Goal: Information Seeking & Learning: Check status

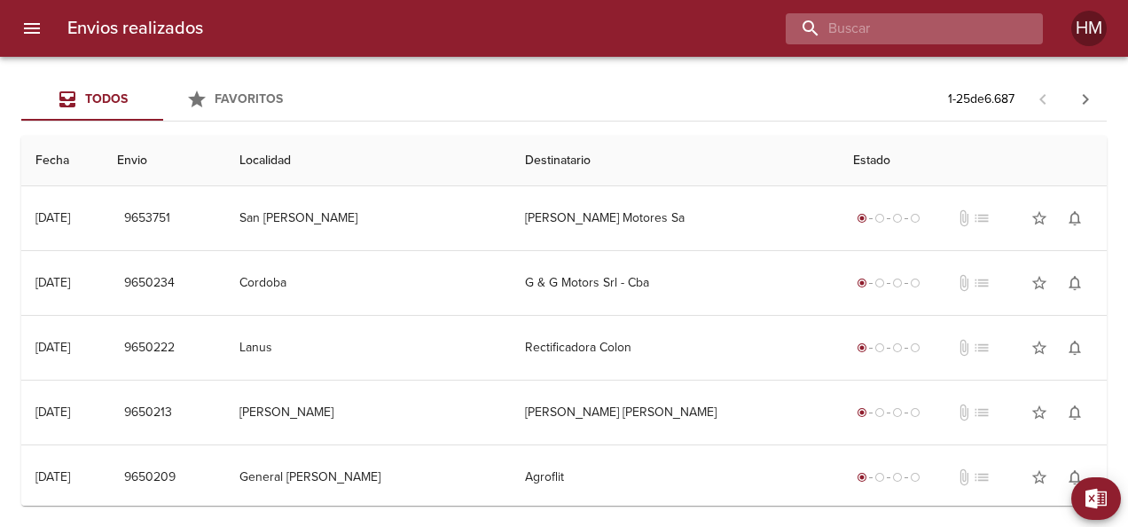
click at [978, 30] on input "buscar" at bounding box center [899, 28] width 227 height 31
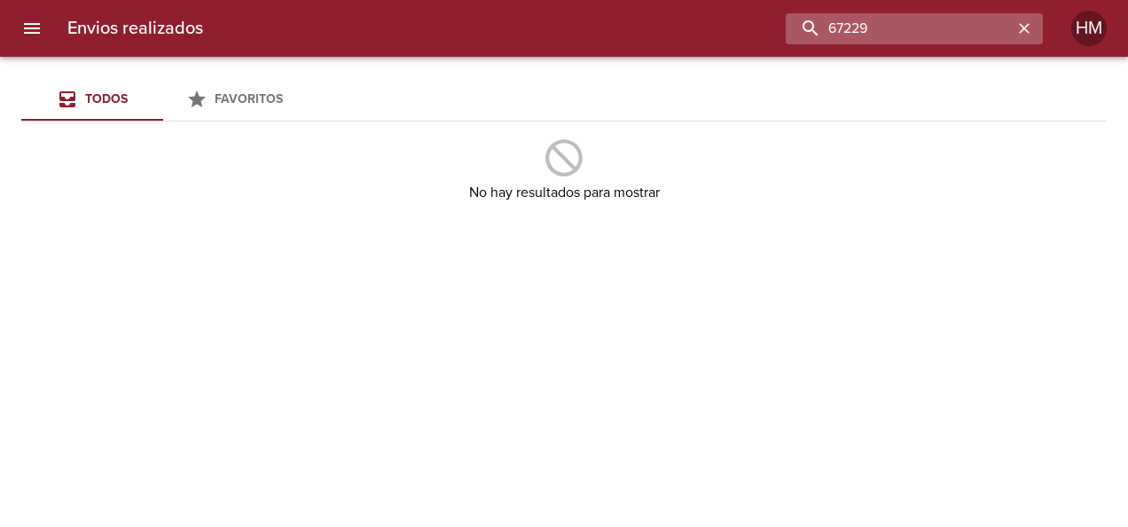
click at [889, 30] on input "67229" at bounding box center [899, 28] width 227 height 31
type input "6"
click at [903, 21] on input "buscar" at bounding box center [899, 28] width 227 height 31
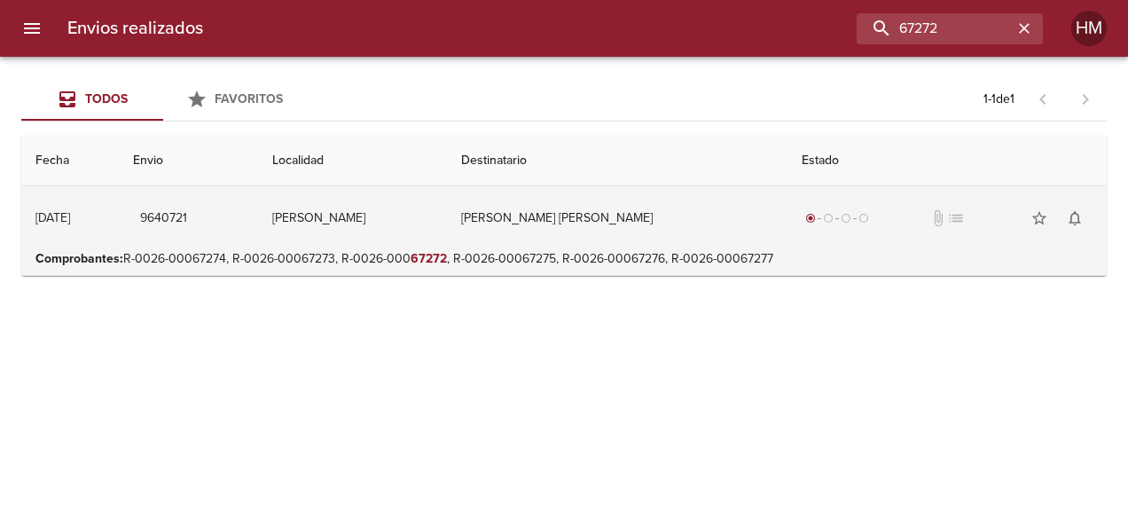
click at [448, 243] on td "[PERSON_NAME]" at bounding box center [353, 218] width 190 height 64
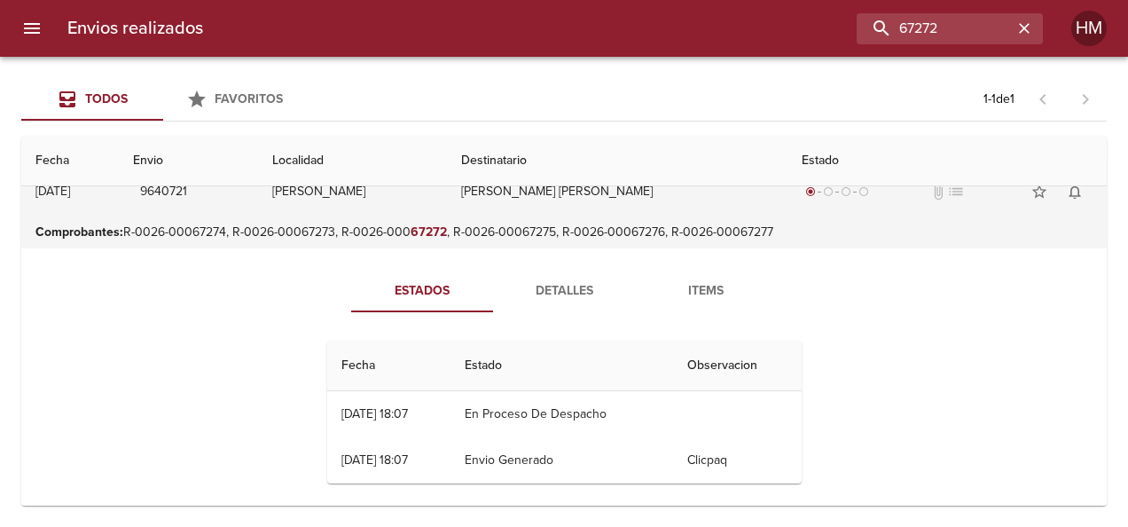
scroll to position [39, 0]
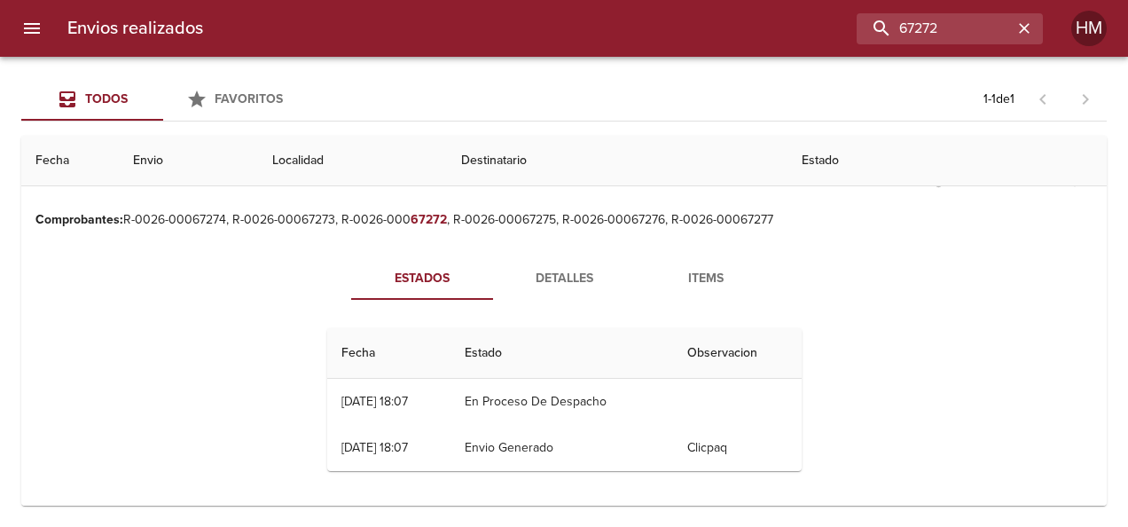
click at [555, 268] on span "Detalles" at bounding box center [564, 279] width 121 height 22
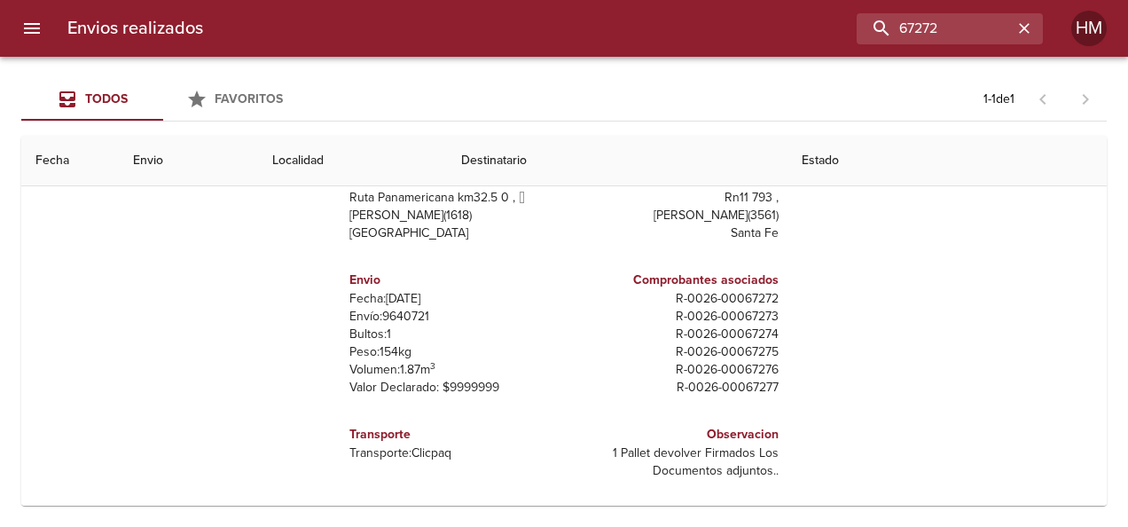
scroll to position [224, 0]
click at [407, 310] on p "Envío: 9640721" at bounding box center [454, 316] width 208 height 18
copy p "9640721"
click at [957, 14] on input "67272" at bounding box center [899, 28] width 227 height 31
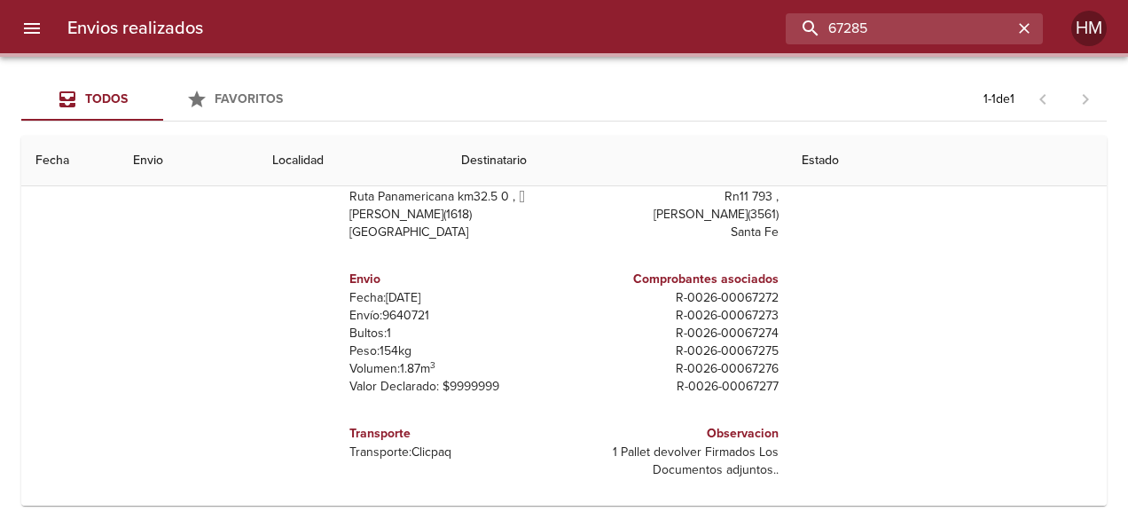
scroll to position [0, 0]
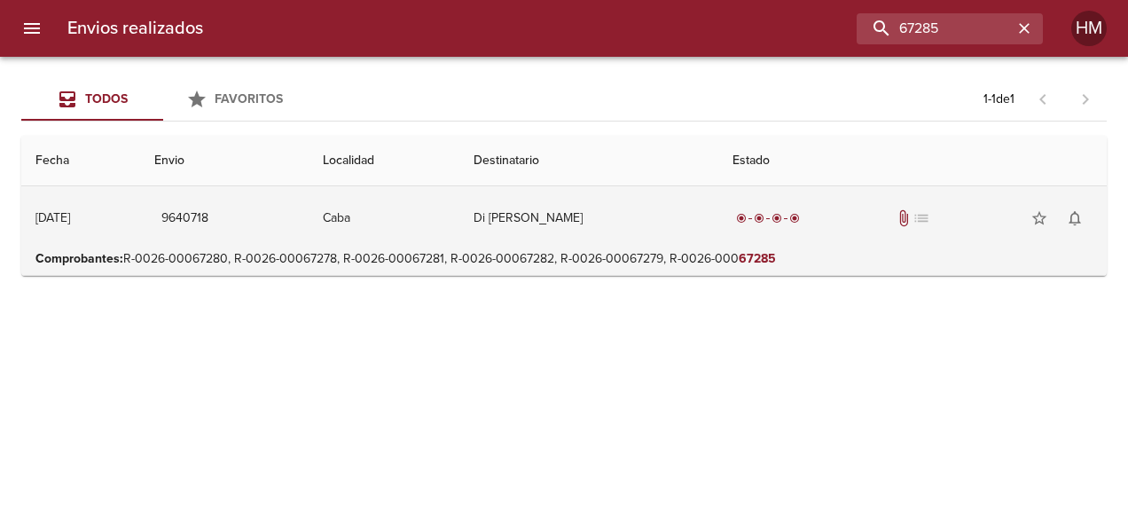
click at [460, 199] on td "Caba" at bounding box center [384, 218] width 151 height 64
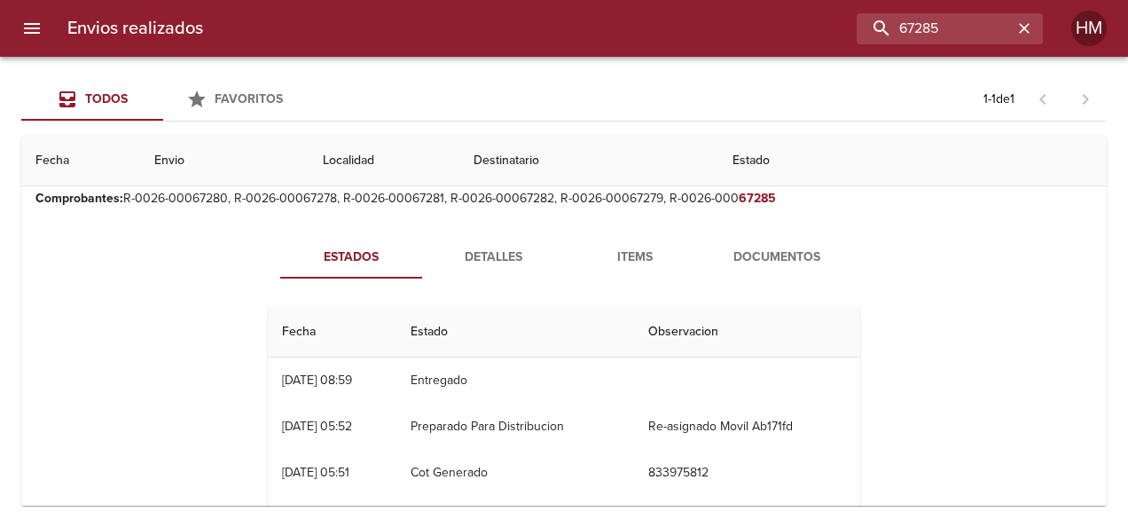
scroll to position [89, 0]
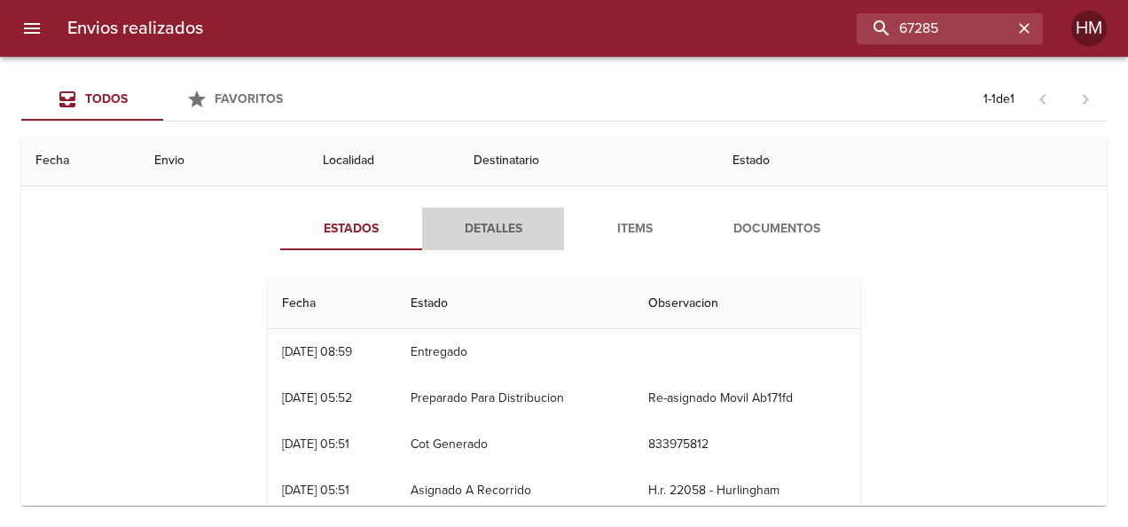
click at [477, 232] on span "Detalles" at bounding box center [493, 229] width 121 height 22
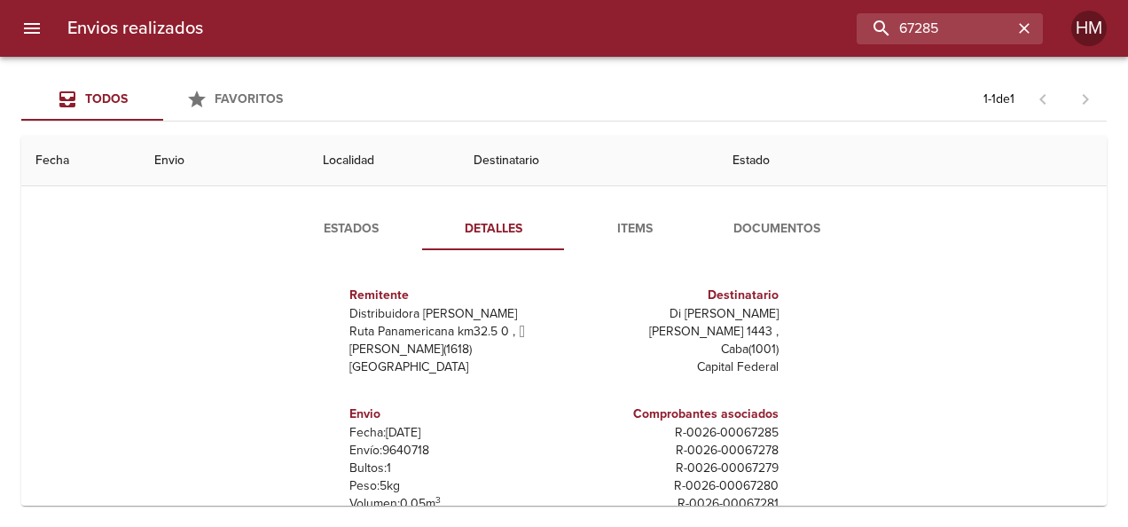
click at [413, 444] on p "Envío: 9640718" at bounding box center [454, 451] width 208 height 18
copy p "9640718"
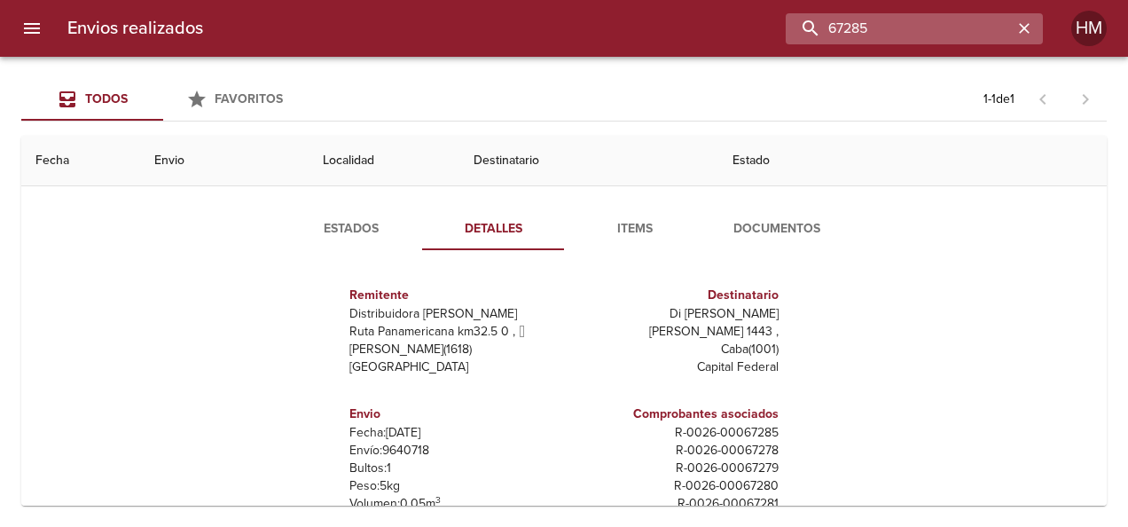
click at [970, 29] on input "67285" at bounding box center [899, 28] width 227 height 31
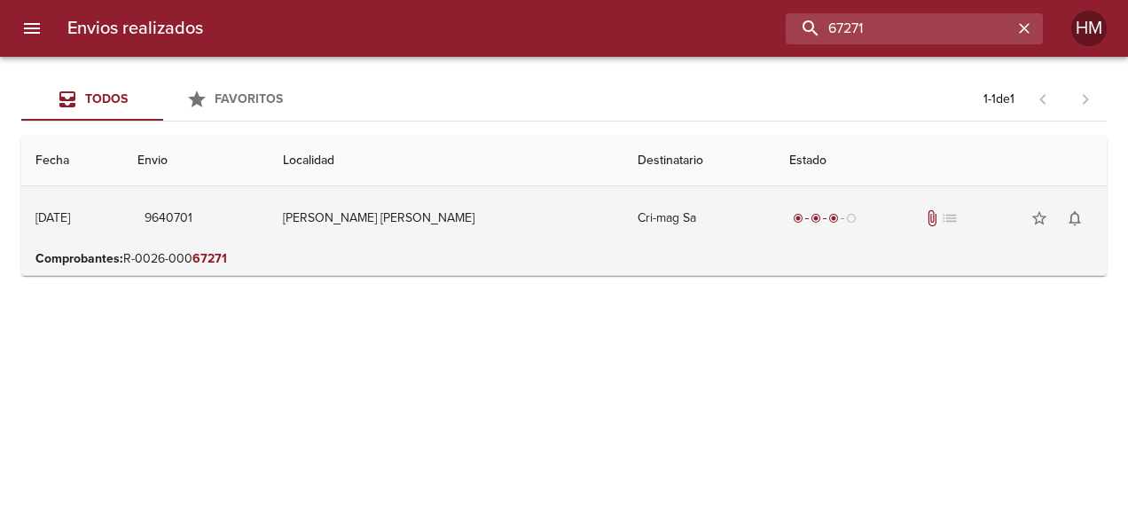
scroll to position [0, 0]
click at [561, 222] on td "[PERSON_NAME] [PERSON_NAME]" at bounding box center [446, 218] width 354 height 64
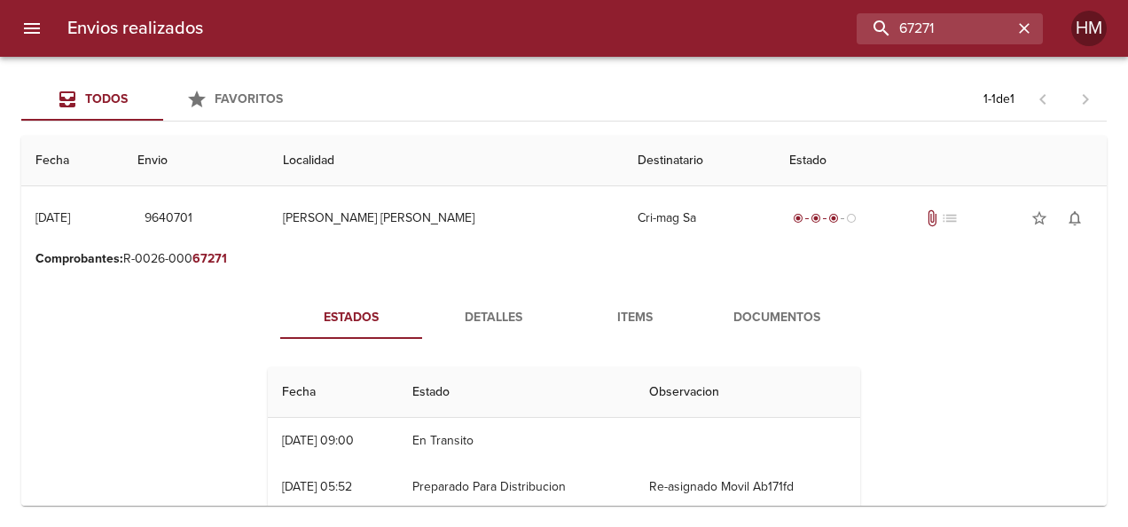
click at [499, 307] on span "Detalles" at bounding box center [493, 318] width 121 height 22
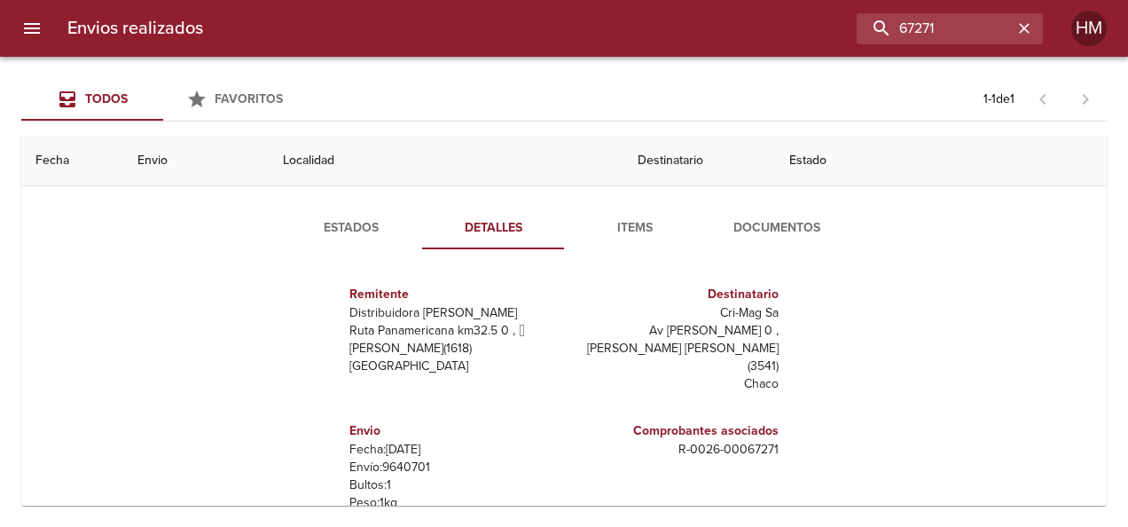
scroll to position [177, 0]
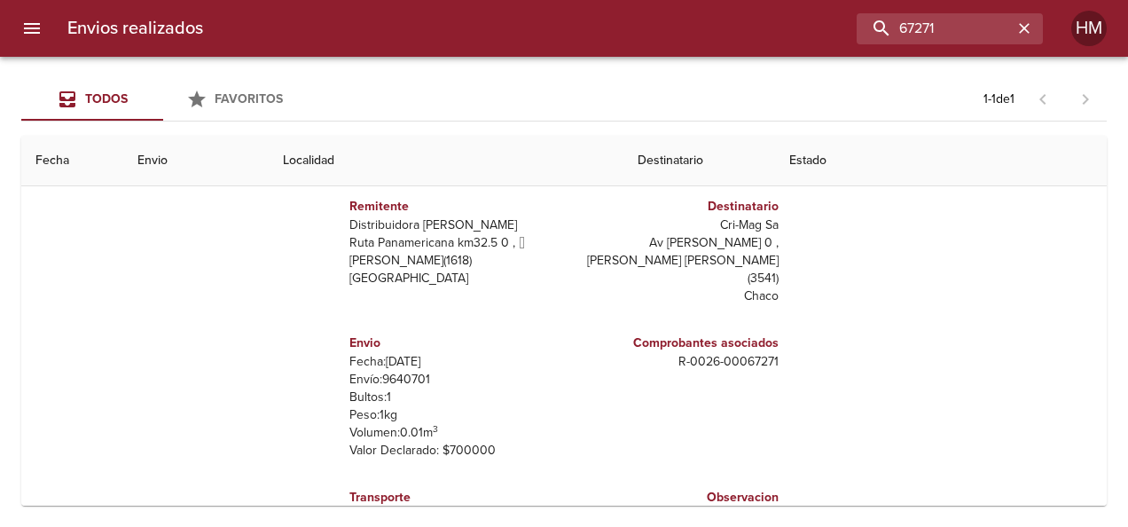
click at [409, 371] on p "Envío: 9640701" at bounding box center [454, 380] width 208 height 18
copy p "9640701"
click at [951, 32] on input "67271" at bounding box center [899, 28] width 227 height 31
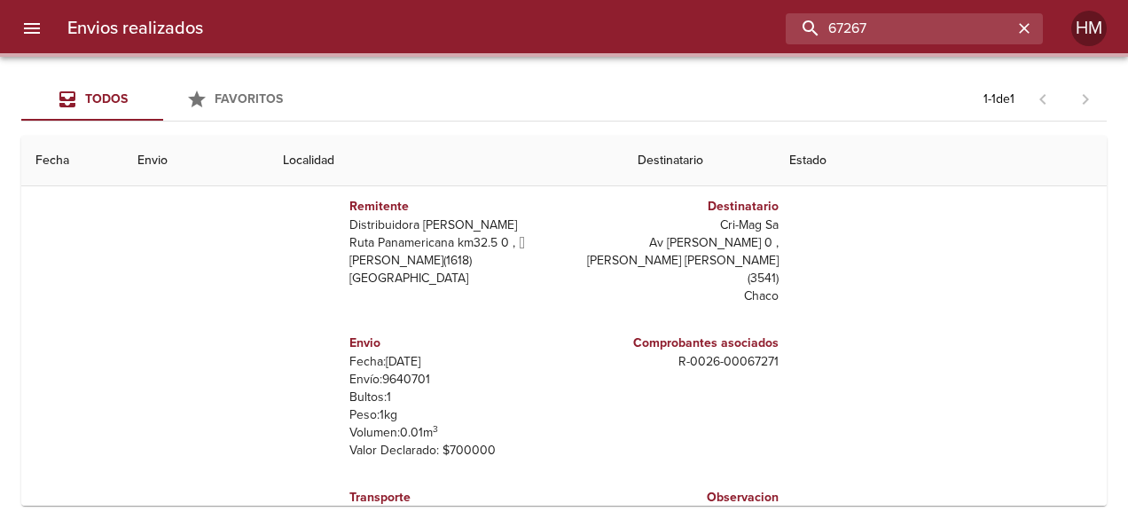
scroll to position [0, 0]
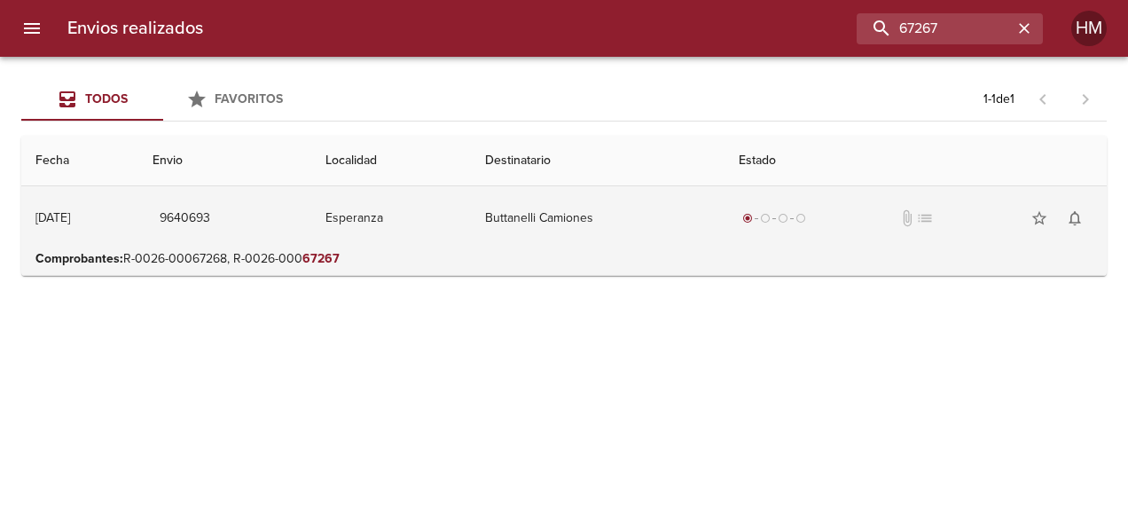
click at [511, 231] on td "Buttanelli Camiones" at bounding box center [598, 218] width 254 height 64
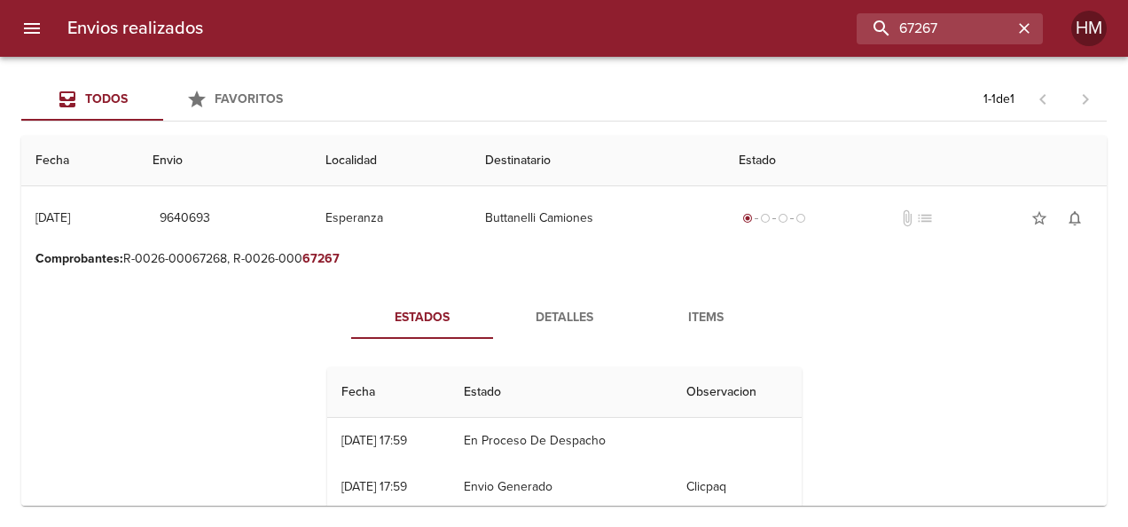
click at [534, 305] on button "Detalles" at bounding box center [564, 317] width 142 height 43
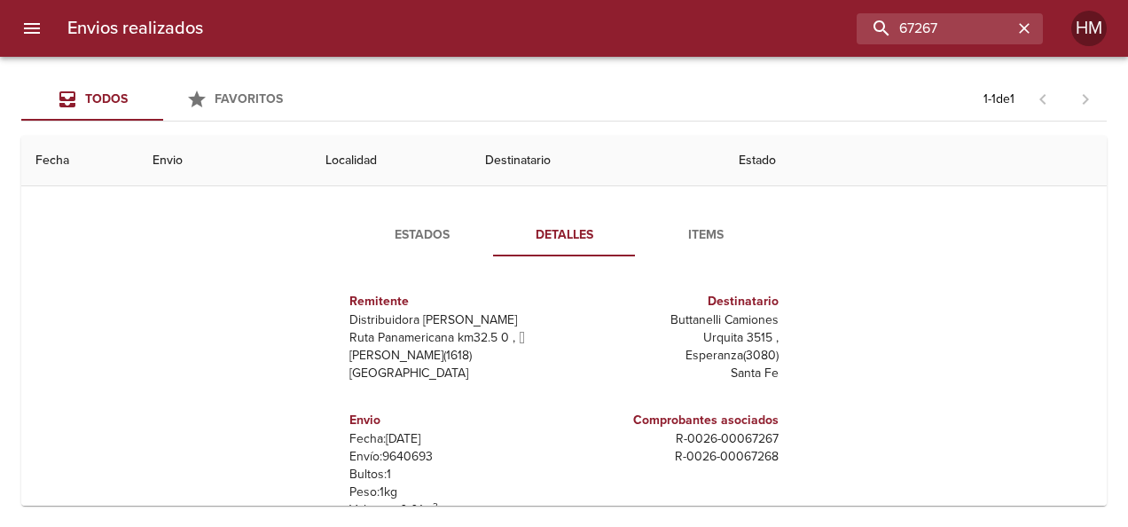
scroll to position [177, 0]
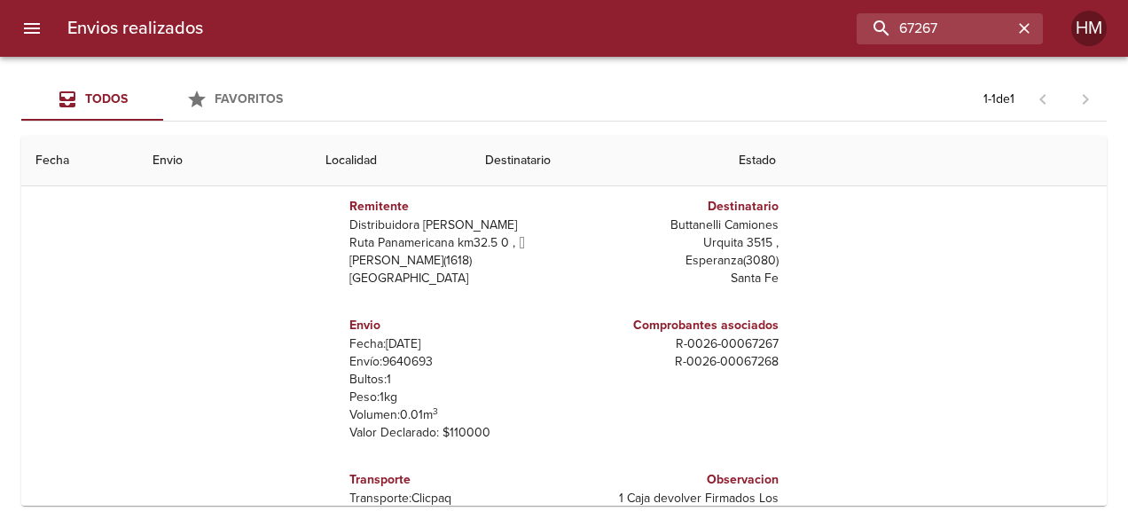
click at [405, 367] on p "Envío: 9640693" at bounding box center [454, 362] width 208 height 18
copy p "9640693"
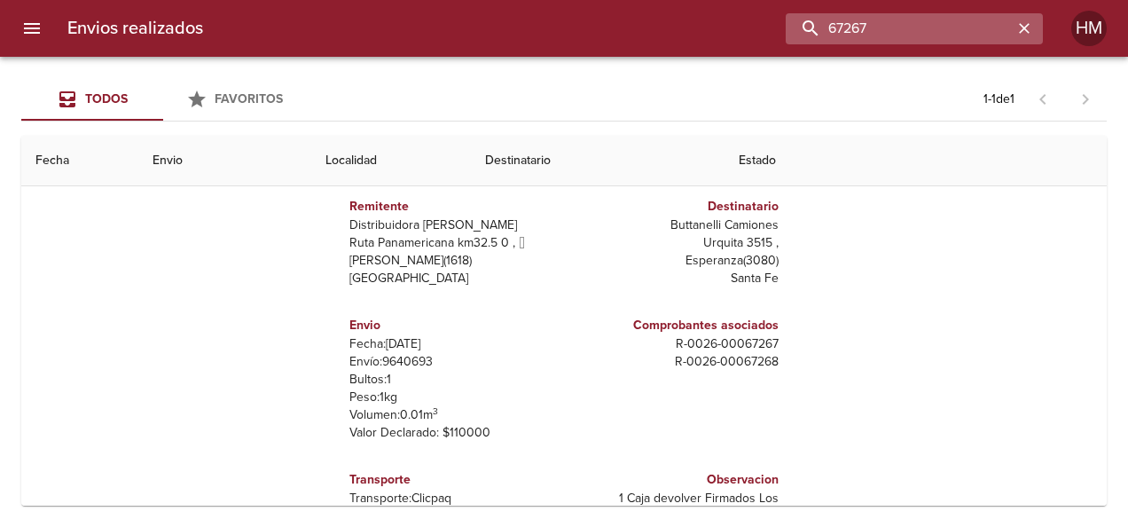
click at [986, 25] on input "67267" at bounding box center [899, 28] width 227 height 31
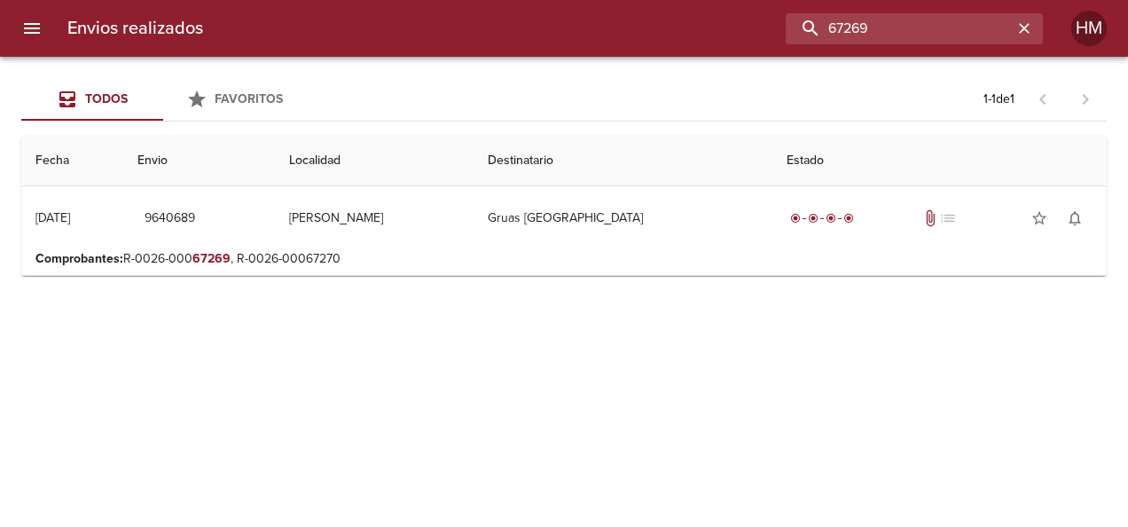
scroll to position [0, 0]
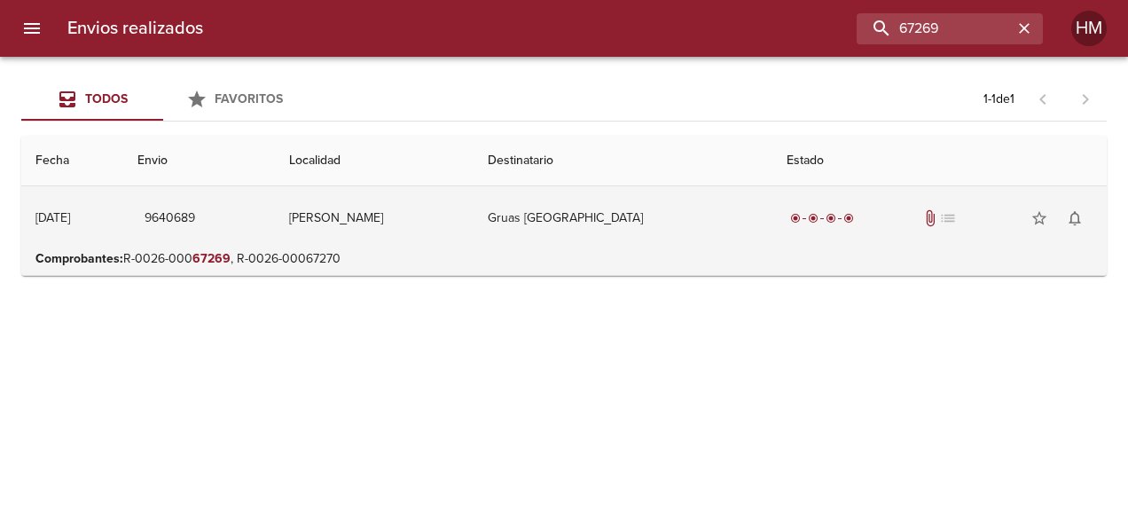
click at [577, 234] on td "Gruas [GEOGRAPHIC_DATA]" at bounding box center [623, 218] width 298 height 64
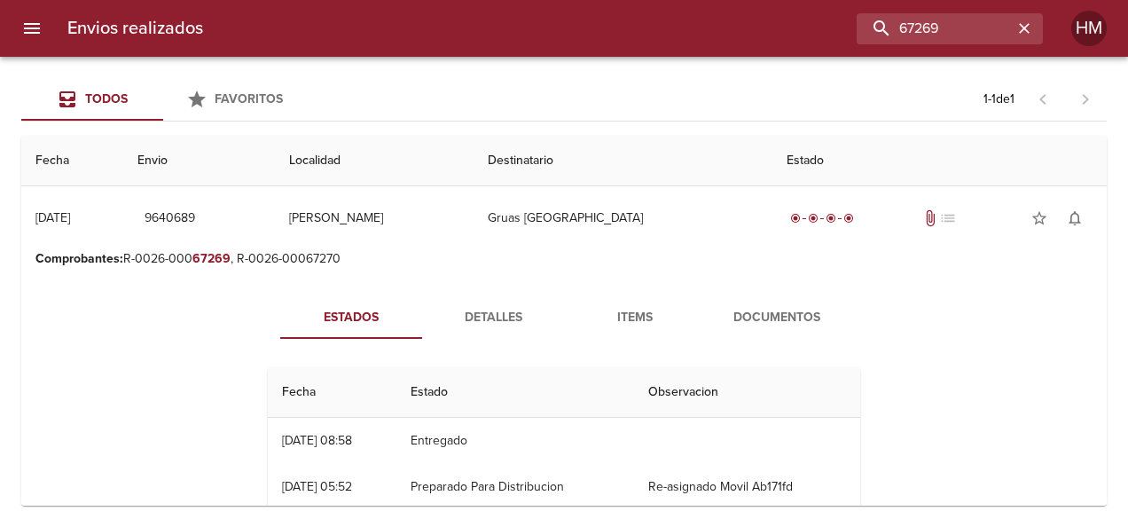
click at [491, 311] on span "Detalles" at bounding box center [493, 318] width 121 height 22
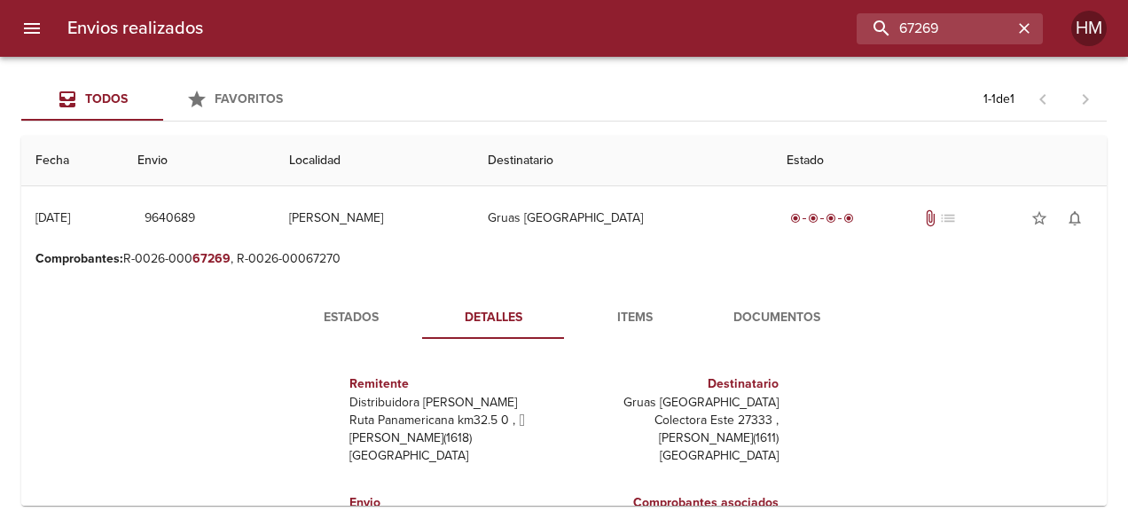
scroll to position [89, 0]
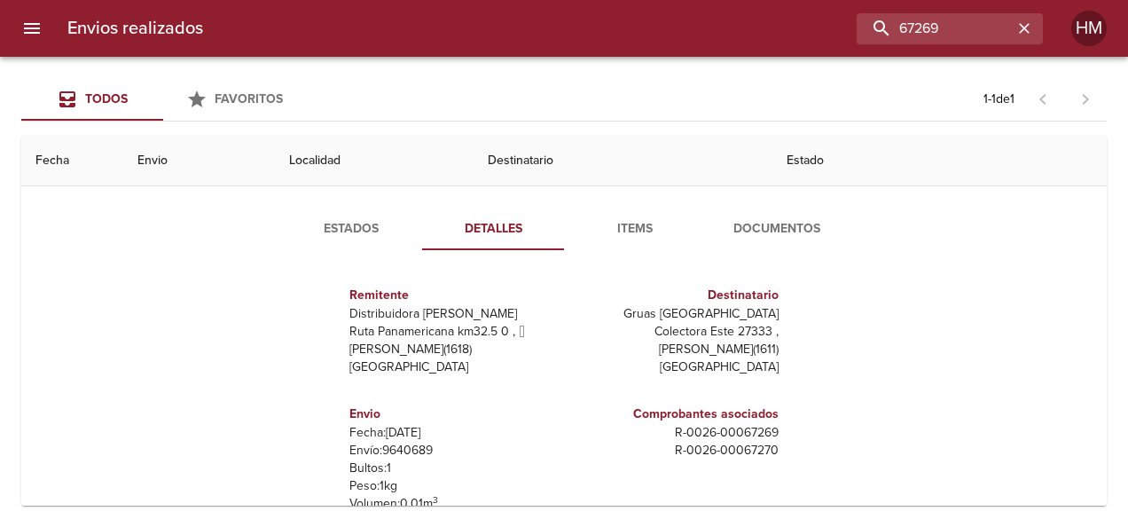
click at [419, 445] on p "Envío: 9640689" at bounding box center [454, 451] width 208 height 18
copy p "9640689"
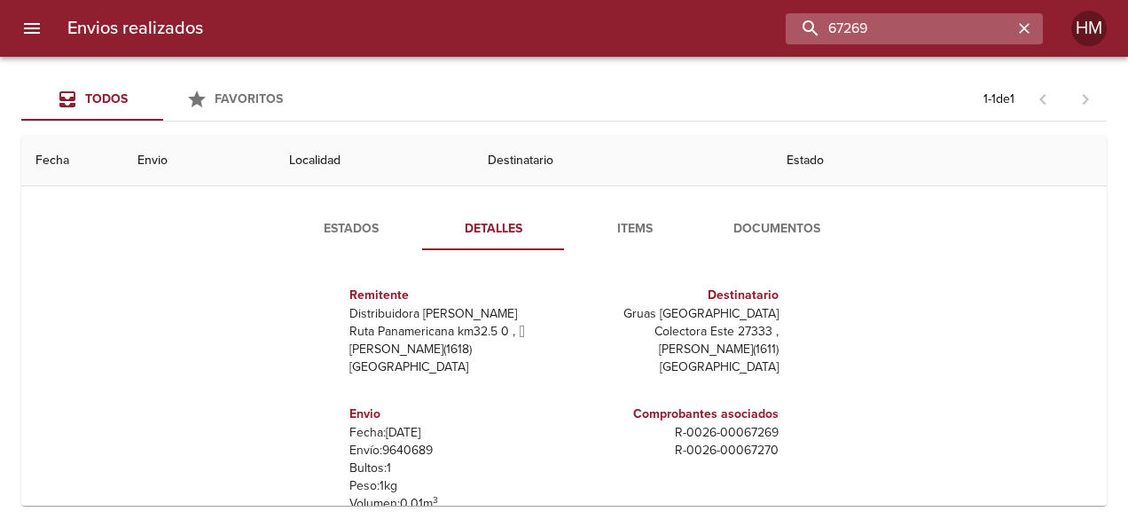
click at [939, 37] on input "67269" at bounding box center [899, 28] width 227 height 31
paste input "9640701"
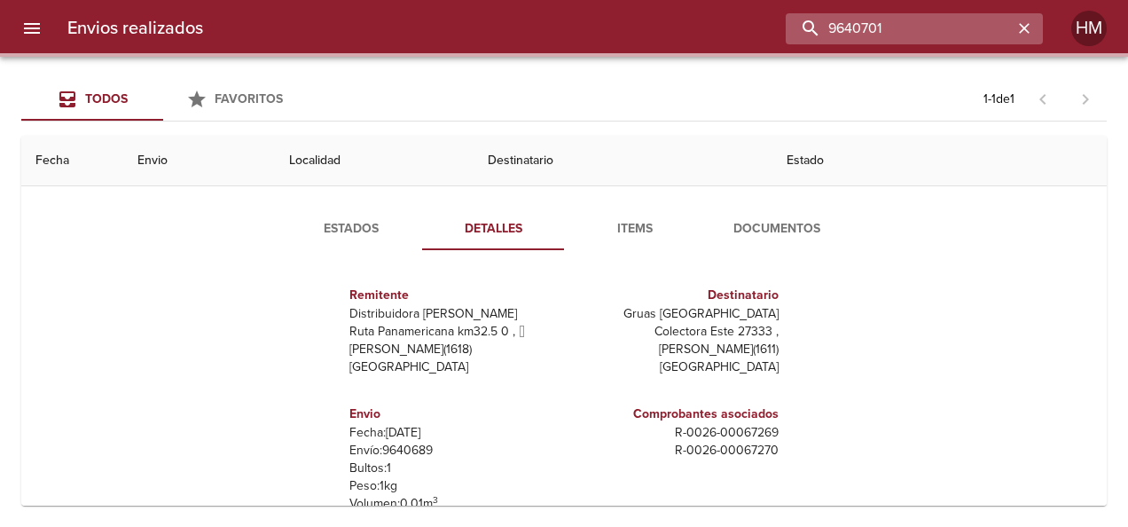
scroll to position [0, 0]
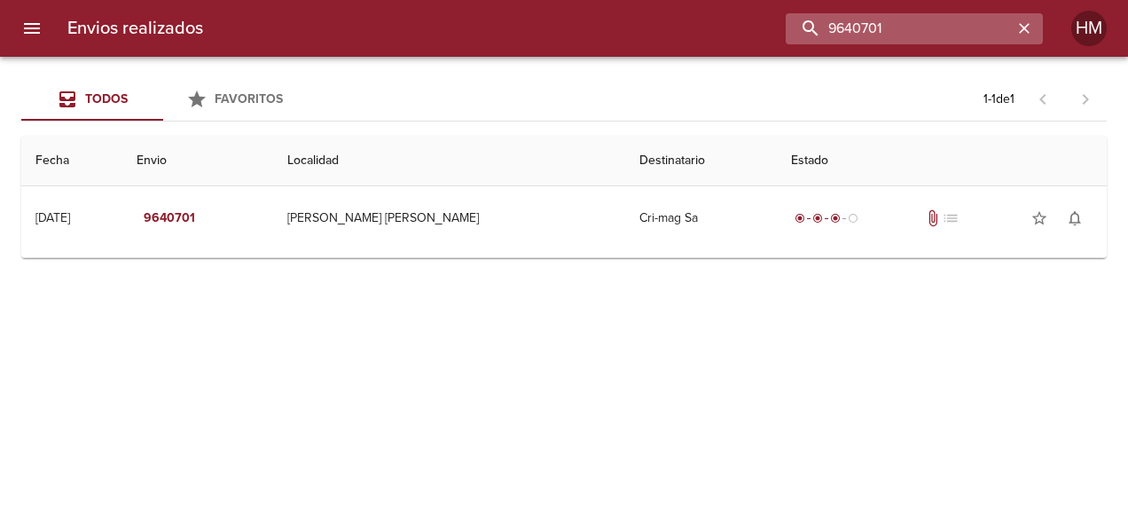
click at [907, 29] on input "9640701" at bounding box center [899, 28] width 227 height 31
paste input "18"
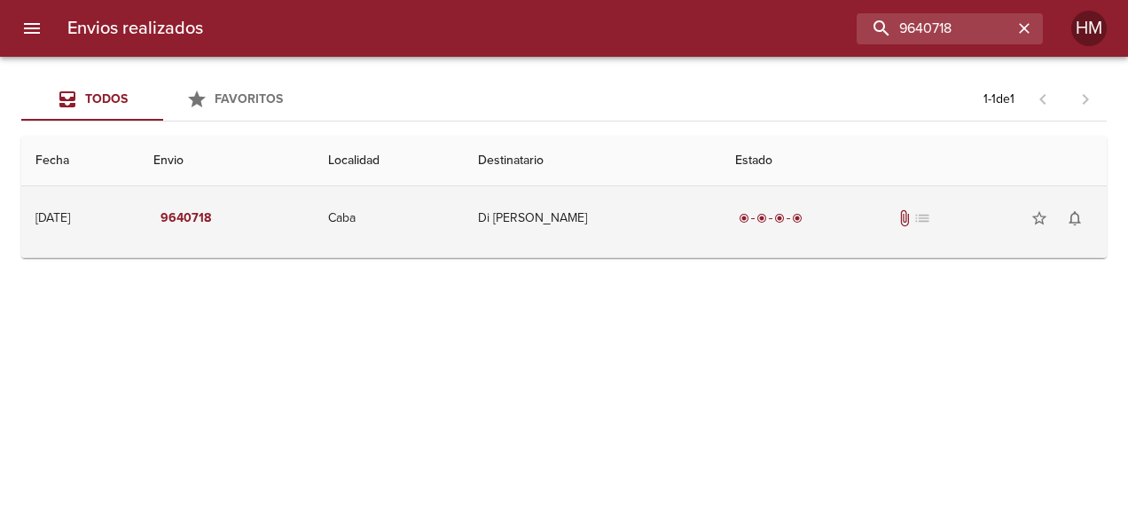
click at [708, 224] on td "Di [PERSON_NAME]" at bounding box center [592, 218] width 257 height 64
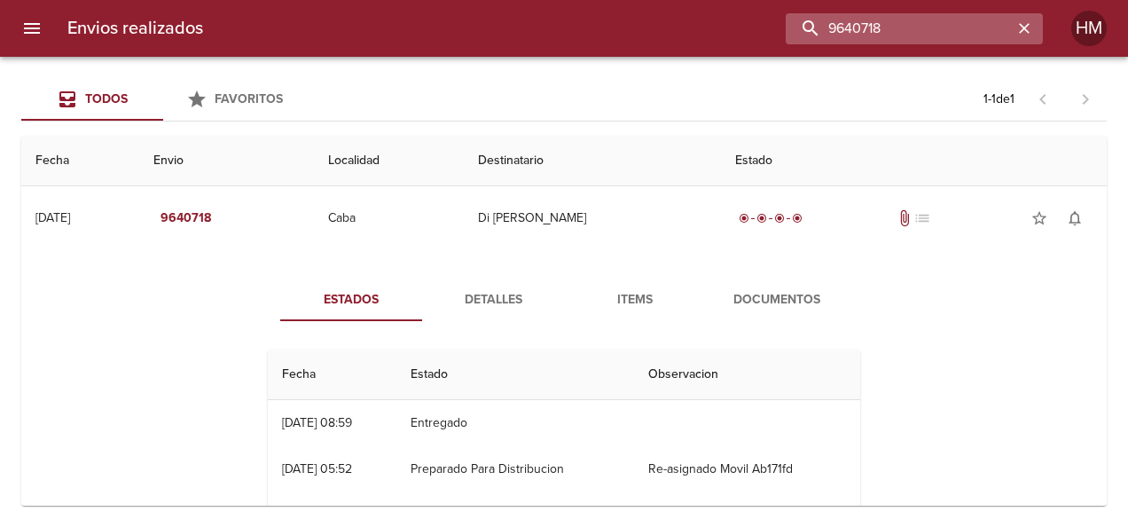
click at [960, 35] on input "9640718" at bounding box center [899, 28] width 227 height 31
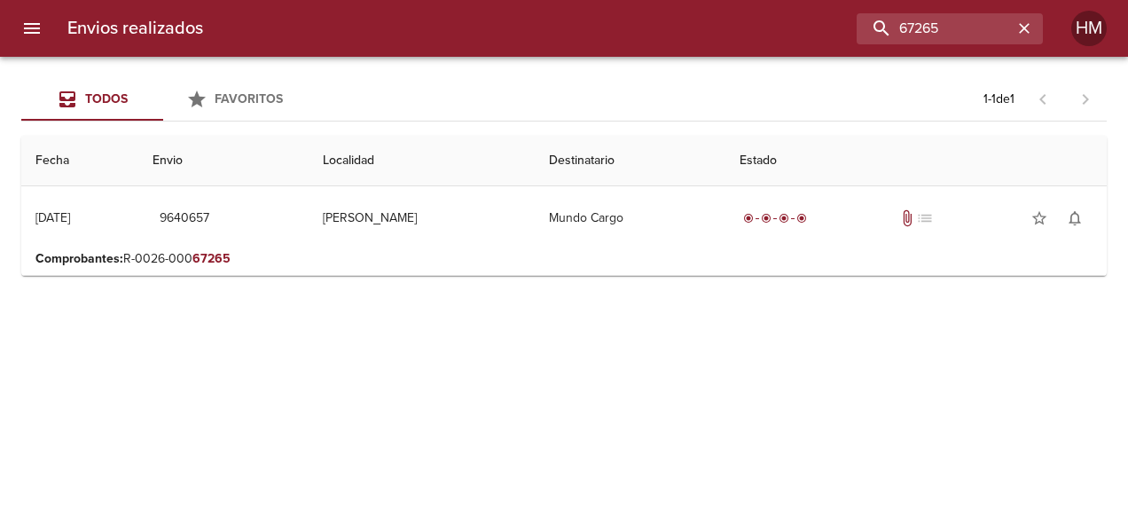
click at [739, 252] on p "Comprobantes : R-0026-000 67265" at bounding box center [563, 259] width 1057 height 18
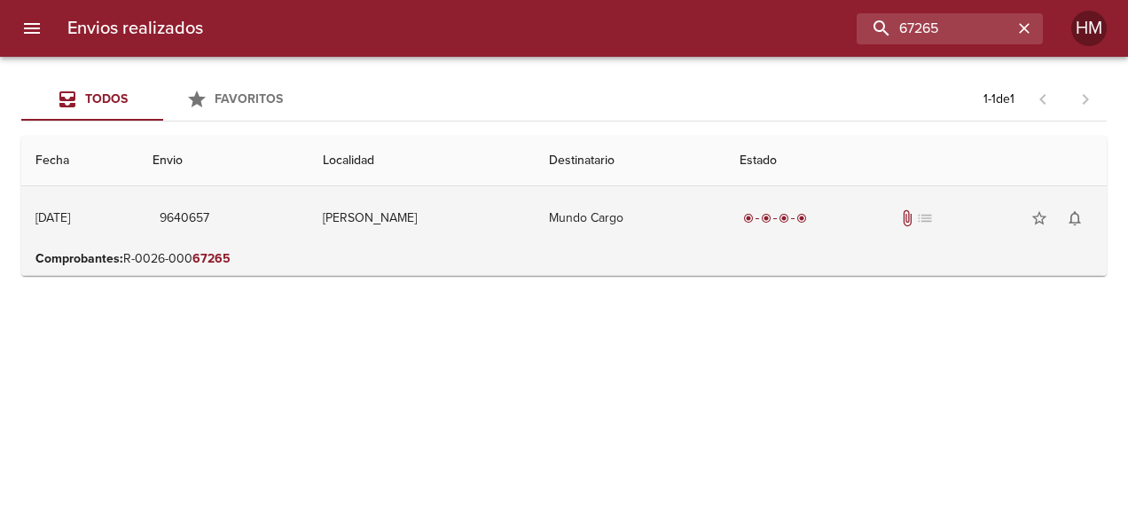
click at [727, 215] on td "radio_button_checked radio_button_checked radio_button_checked radio_button_che…" at bounding box center [916, 218] width 381 height 64
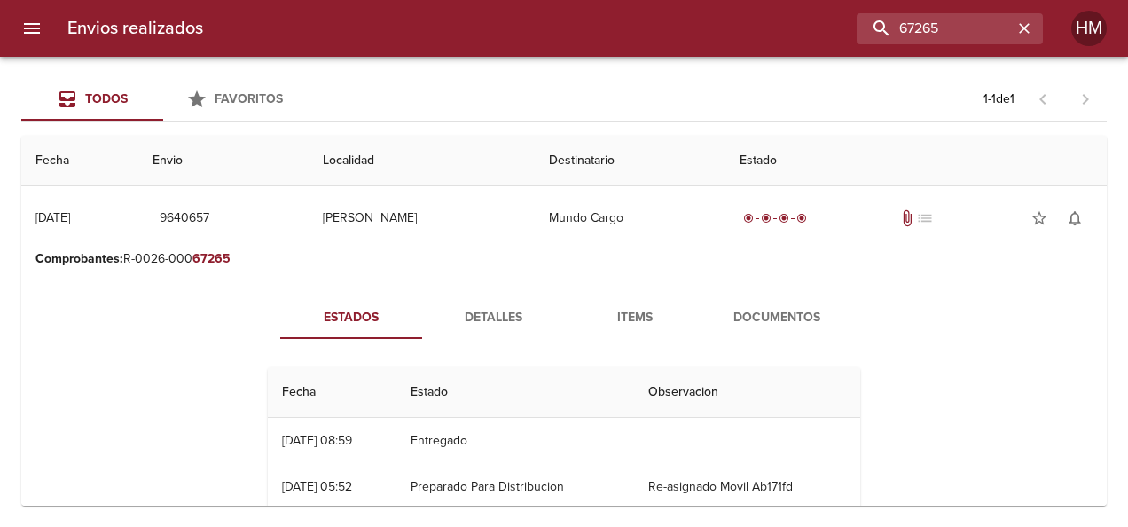
click at [513, 312] on span "Detalles" at bounding box center [493, 318] width 121 height 22
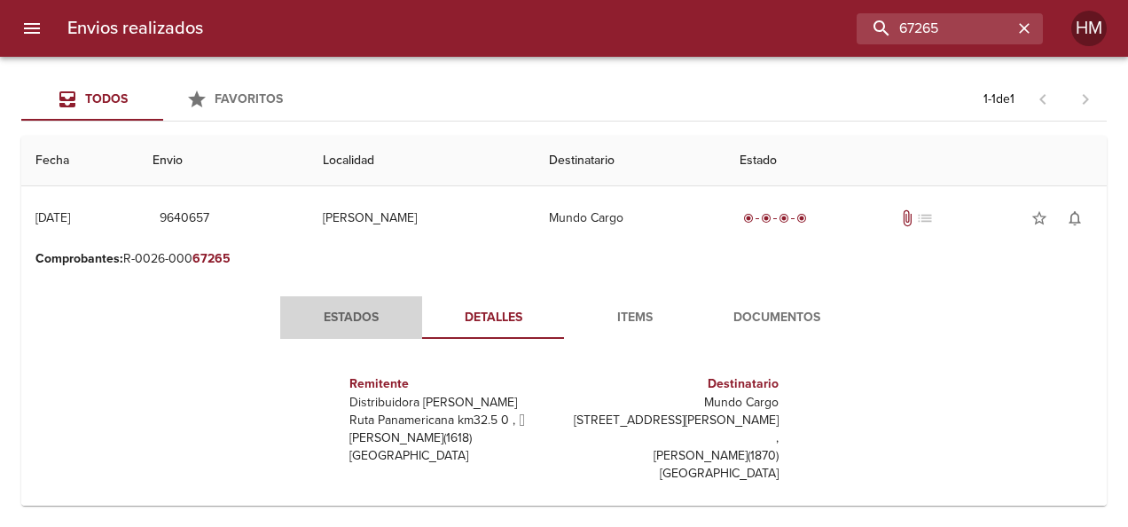
click at [365, 320] on span "Estados" at bounding box center [351, 318] width 121 height 22
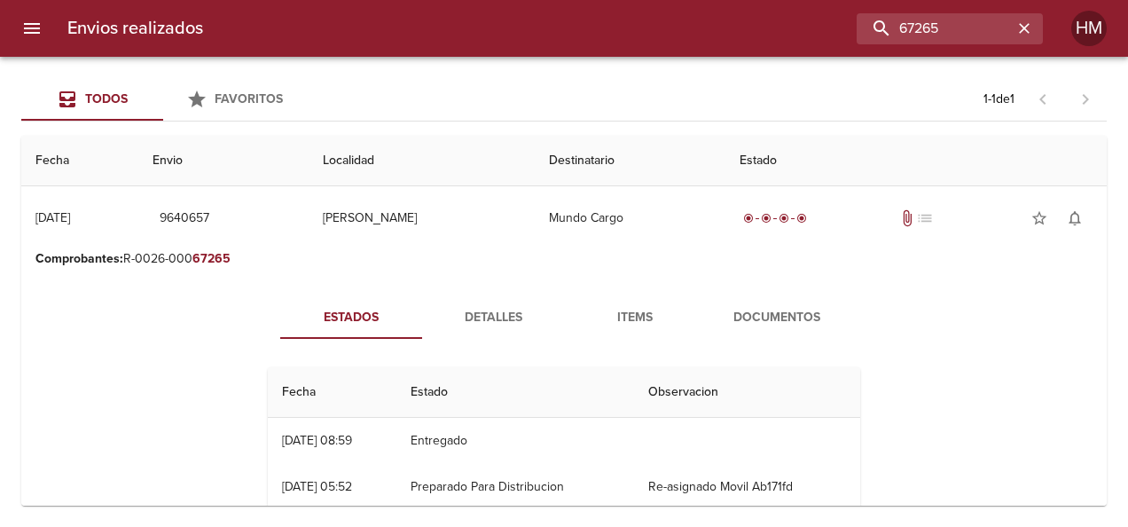
click at [483, 319] on span "Detalles" at bounding box center [493, 318] width 121 height 22
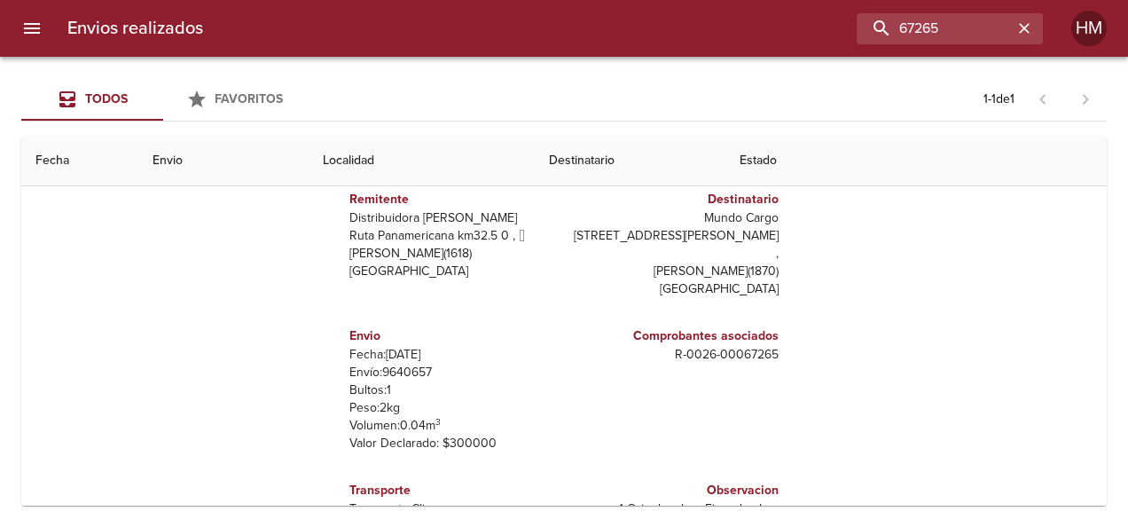
scroll to position [177, 0]
click at [402, 362] on p "Envío: 9640657" at bounding box center [454, 371] width 208 height 18
copy p "9640657"
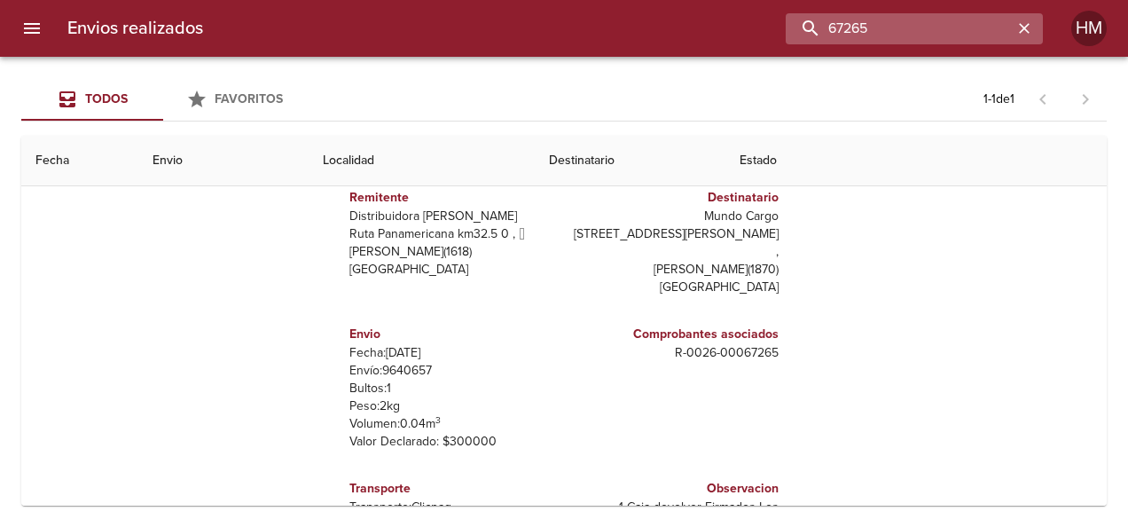
click at [970, 31] on input "67265" at bounding box center [899, 28] width 227 height 31
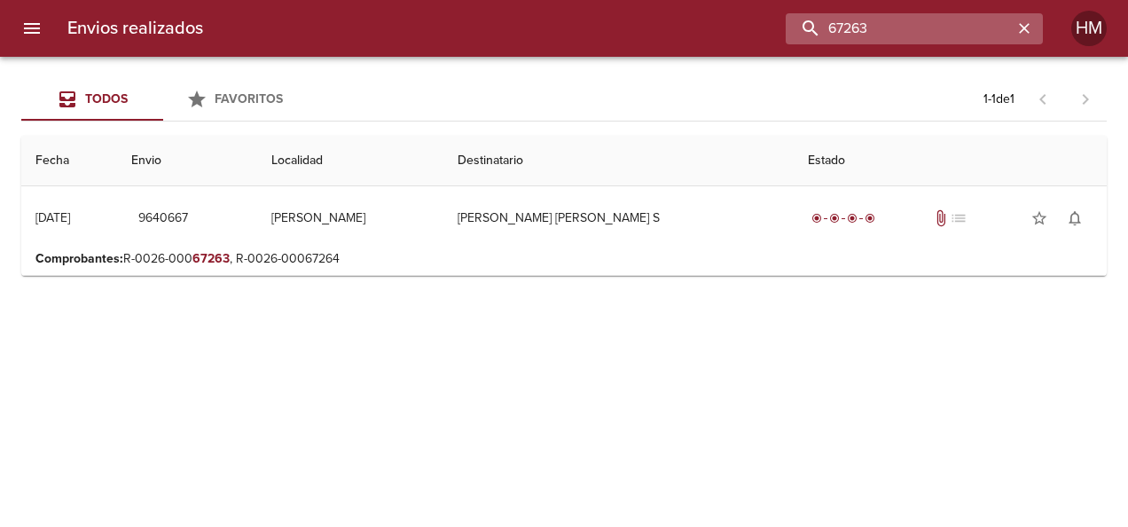
scroll to position [0, 0]
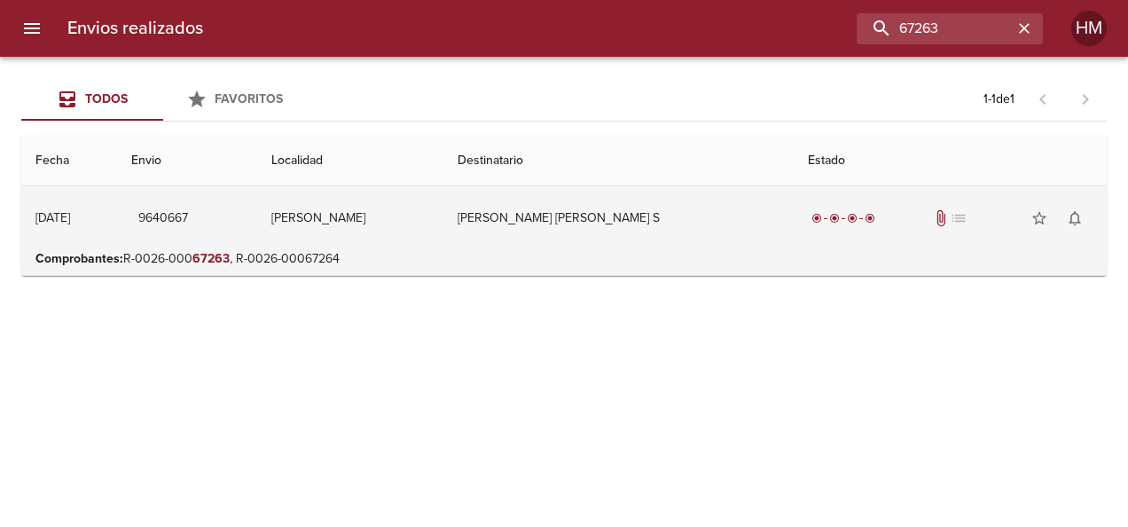
click at [754, 231] on td "[PERSON_NAME] [PERSON_NAME] S" at bounding box center [619, 218] width 350 height 64
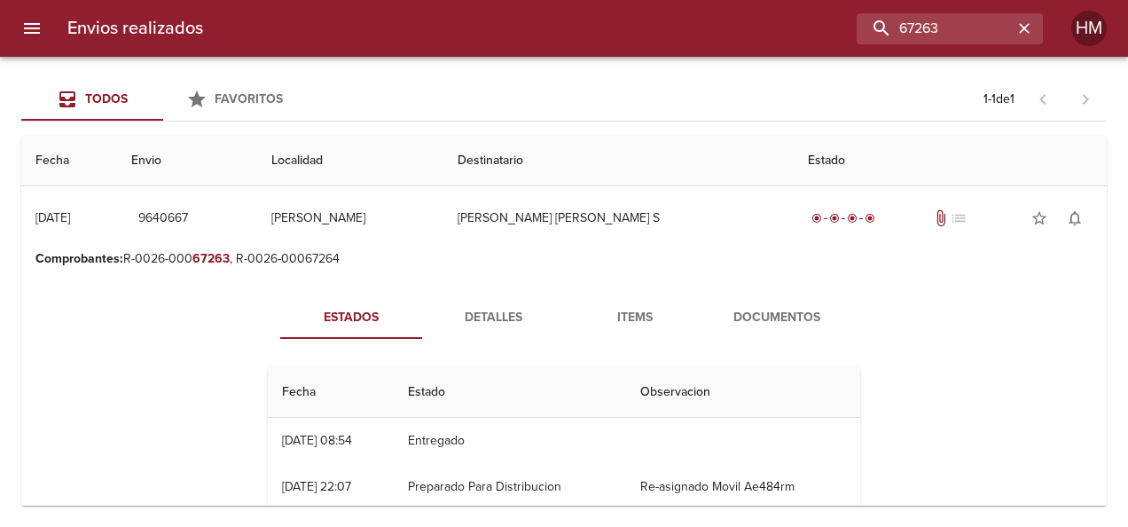
click at [502, 322] on span "Detalles" at bounding box center [493, 318] width 121 height 22
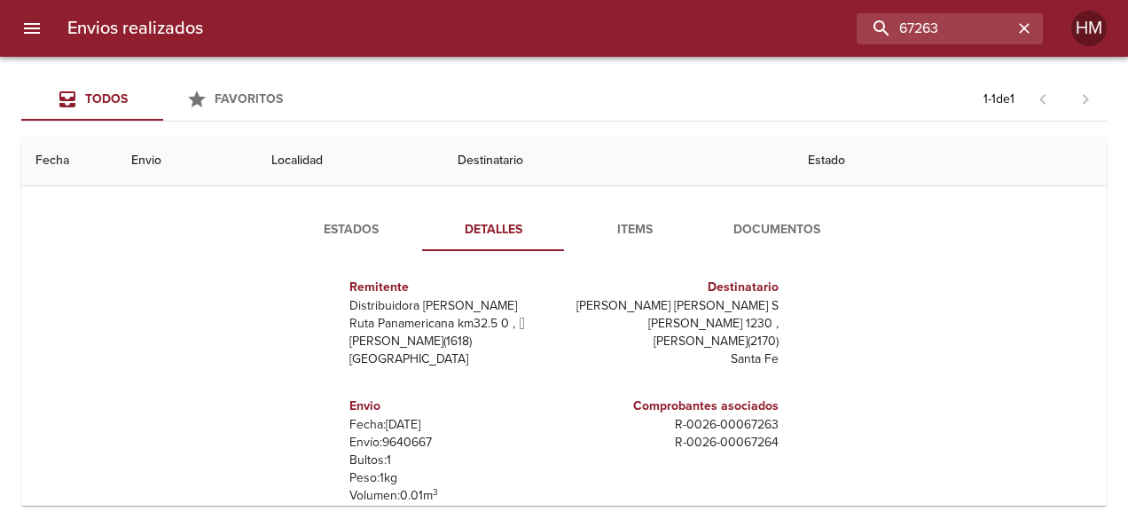
scroll to position [177, 0]
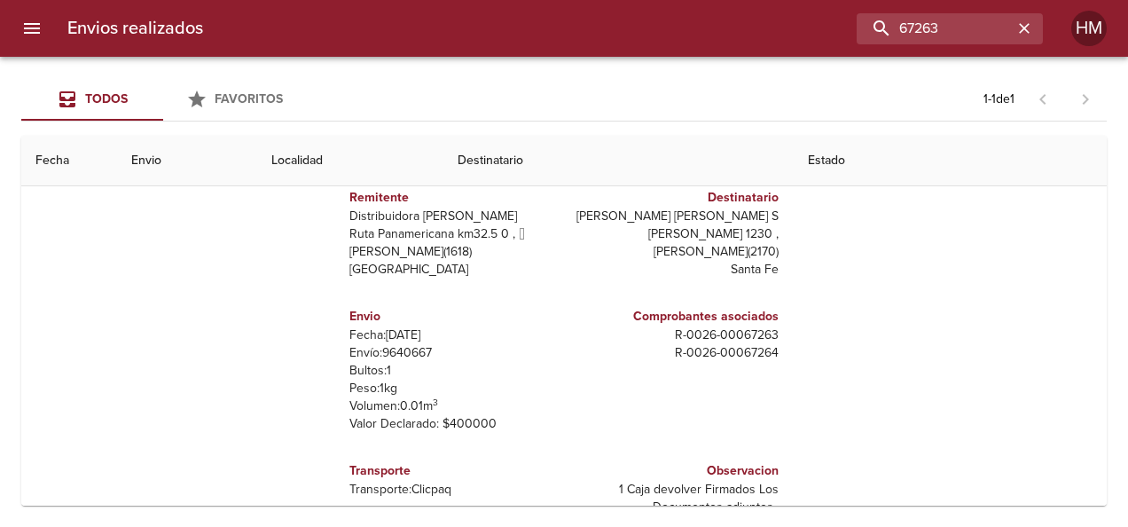
click at [414, 355] on p "Envío: 9640667" at bounding box center [454, 353] width 208 height 18
copy p "9640667"
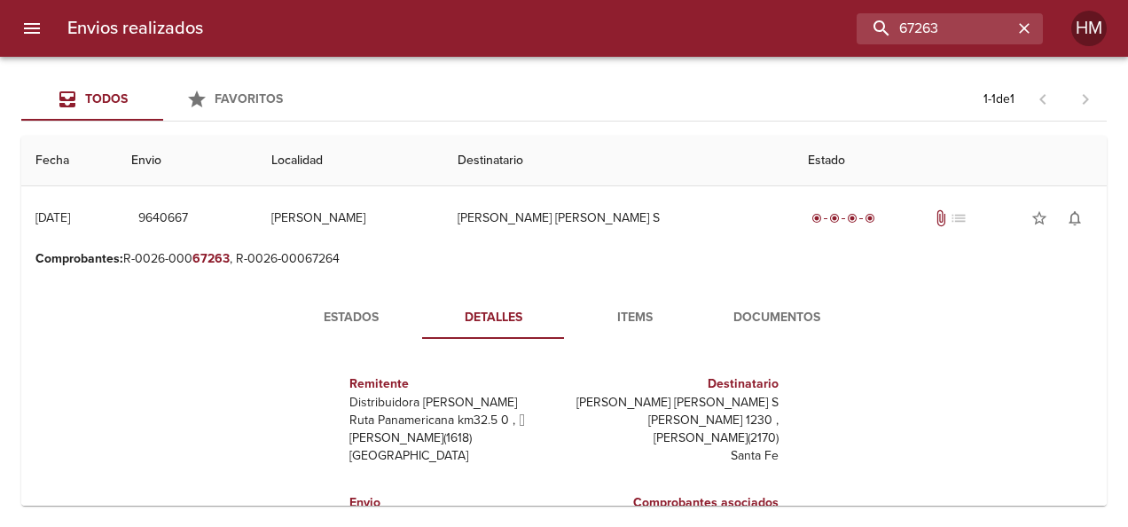
scroll to position [0, 0]
click at [365, 318] on span "Estados" at bounding box center [351, 318] width 121 height 22
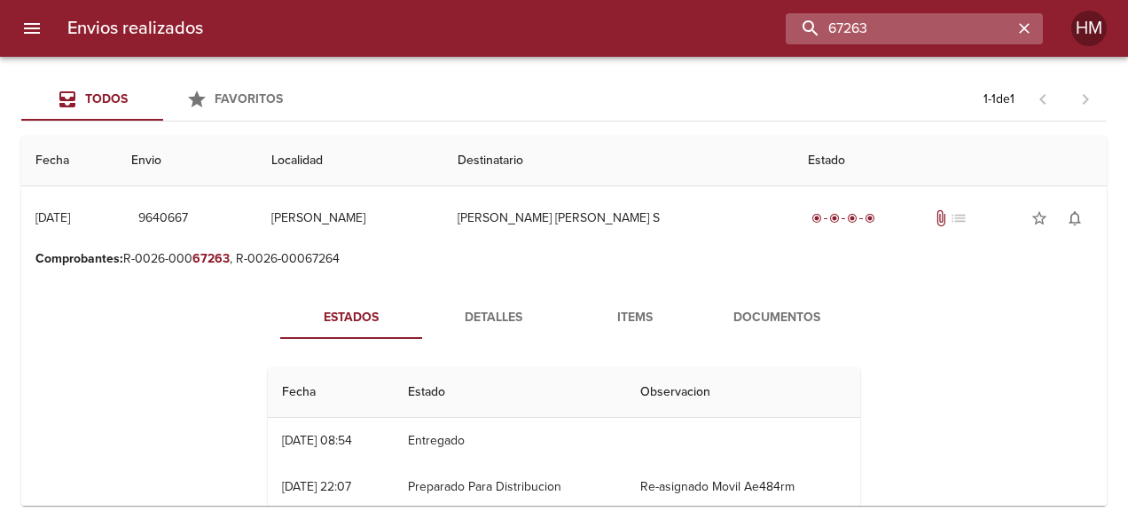
click at [970, 32] on input "67263" at bounding box center [899, 28] width 227 height 31
type input "6"
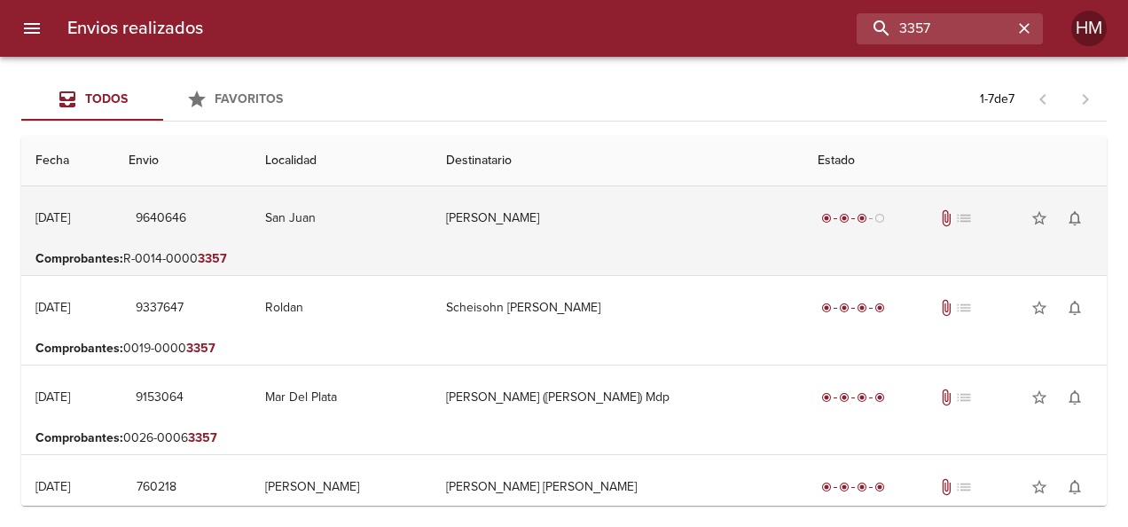
click at [688, 224] on td "[PERSON_NAME]" at bounding box center [618, 218] width 372 height 64
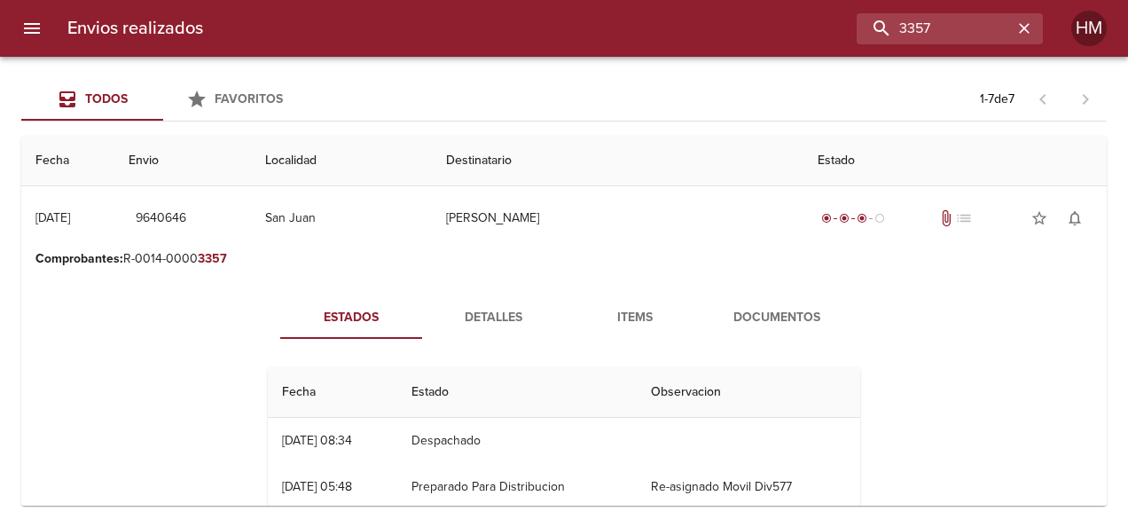
click at [510, 316] on span "Detalles" at bounding box center [493, 318] width 121 height 22
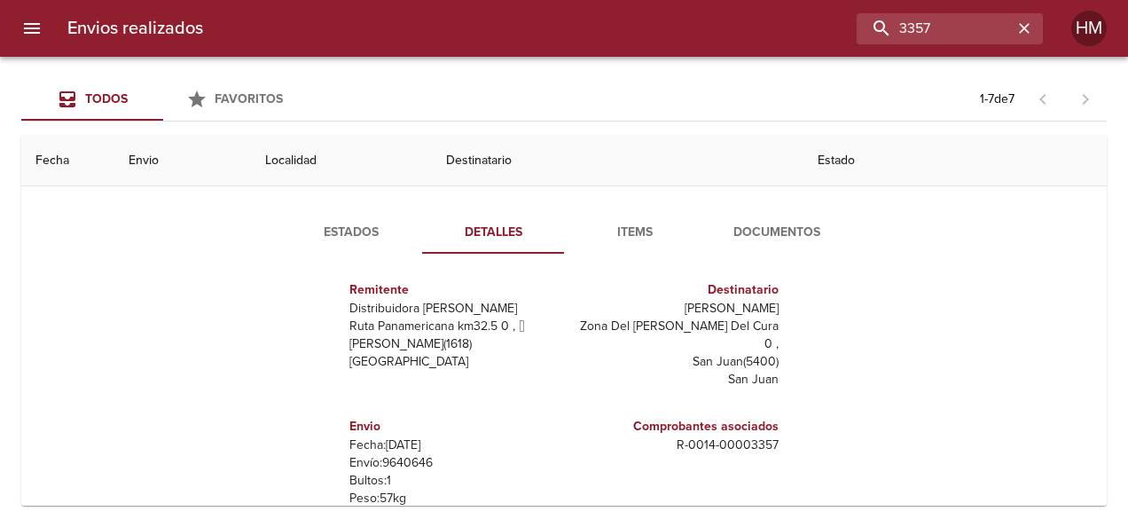
scroll to position [177, 0]
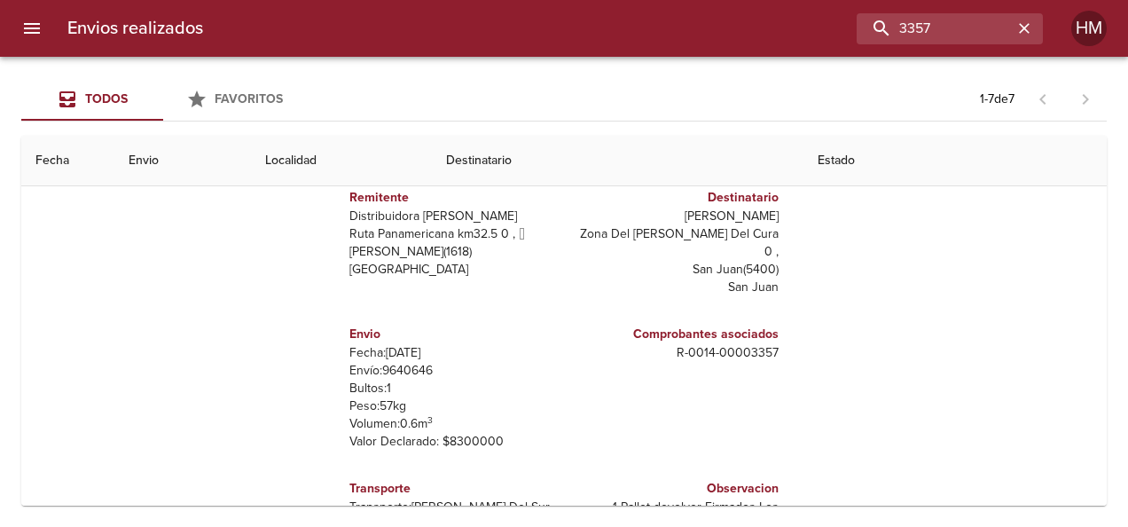
click at [398, 362] on p "Envío: 9640646" at bounding box center [454, 371] width 208 height 18
copy p "9640646"
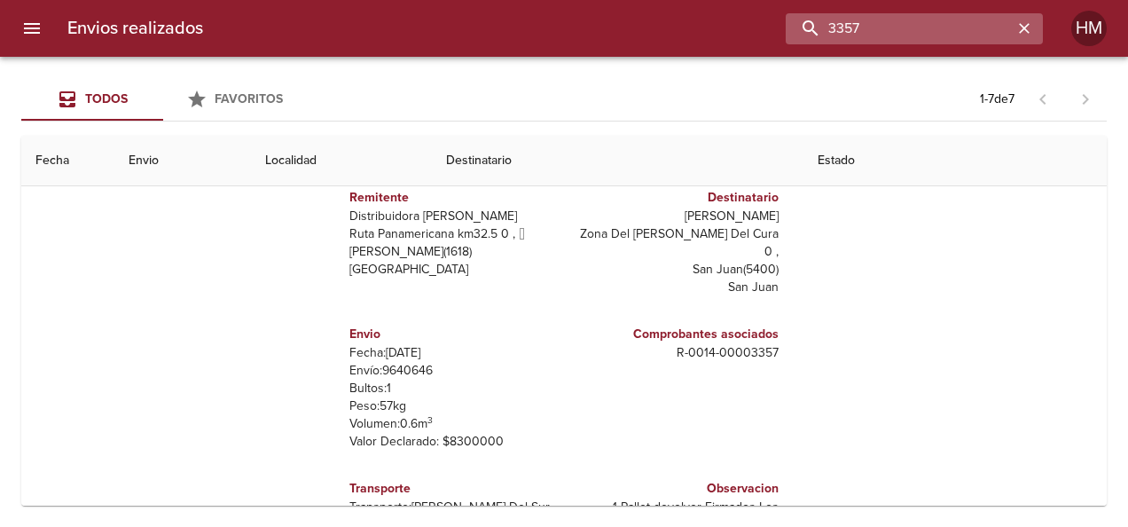
click at [990, 28] on input "3357" at bounding box center [899, 28] width 227 height 31
type input "3"
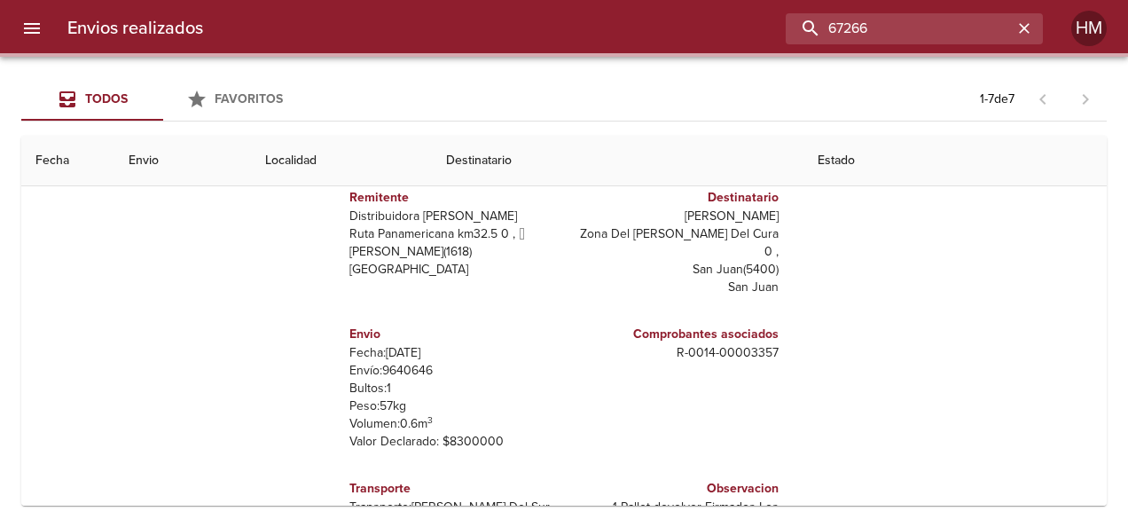
scroll to position [0, 0]
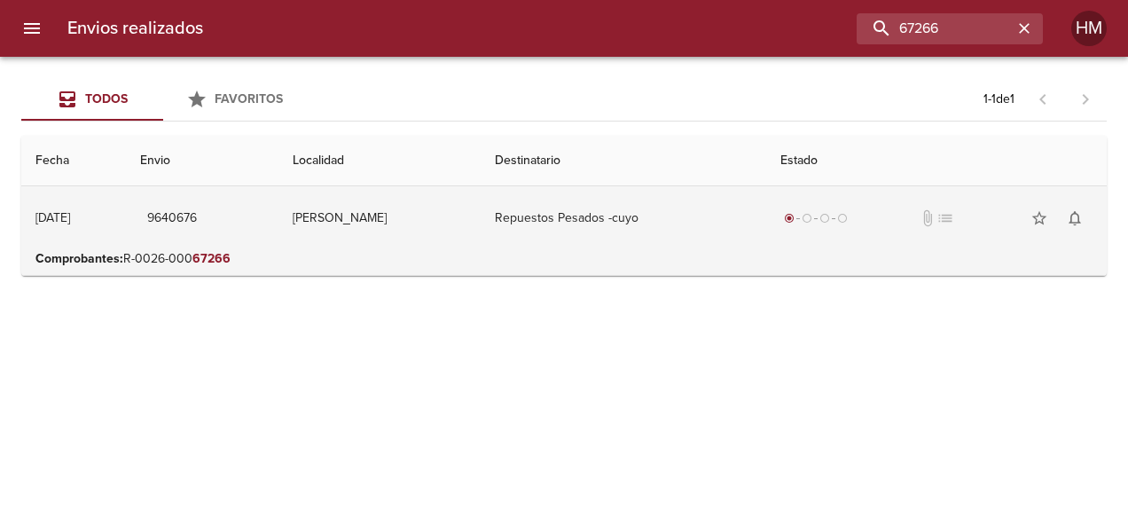
click at [399, 210] on td "[PERSON_NAME]" at bounding box center [380, 218] width 202 height 64
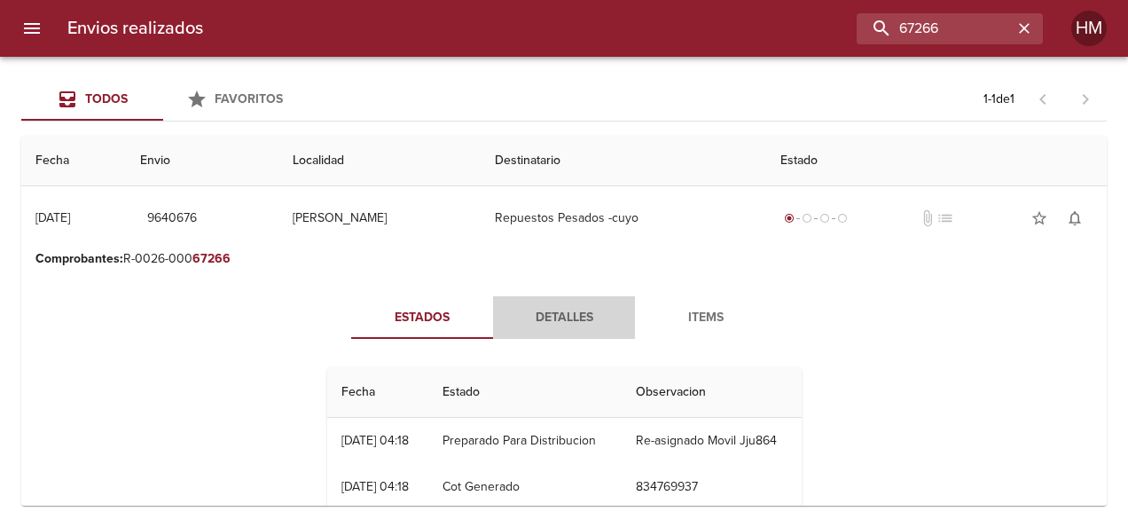
click at [544, 316] on span "Detalles" at bounding box center [564, 318] width 121 height 22
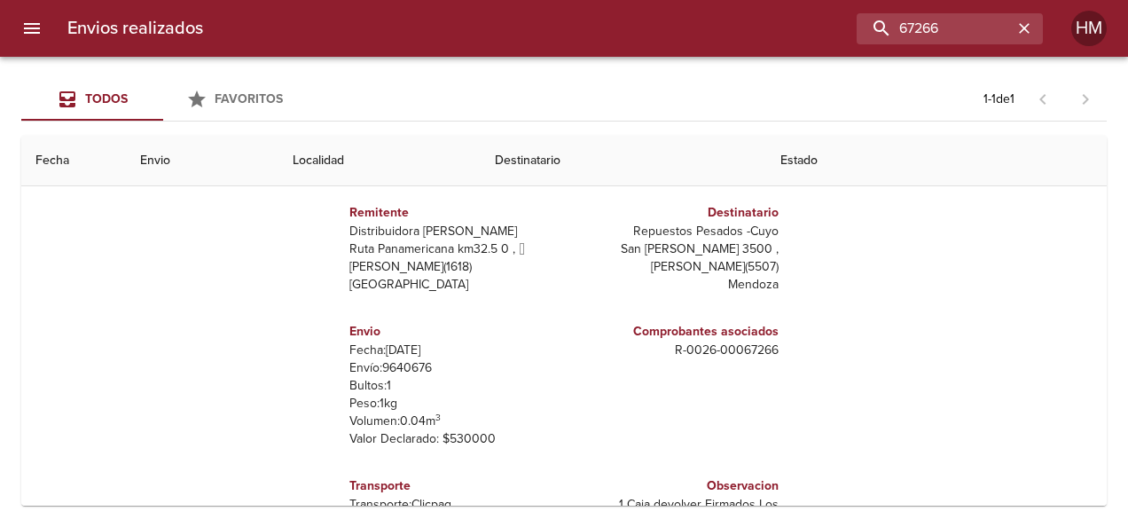
scroll to position [177, 0]
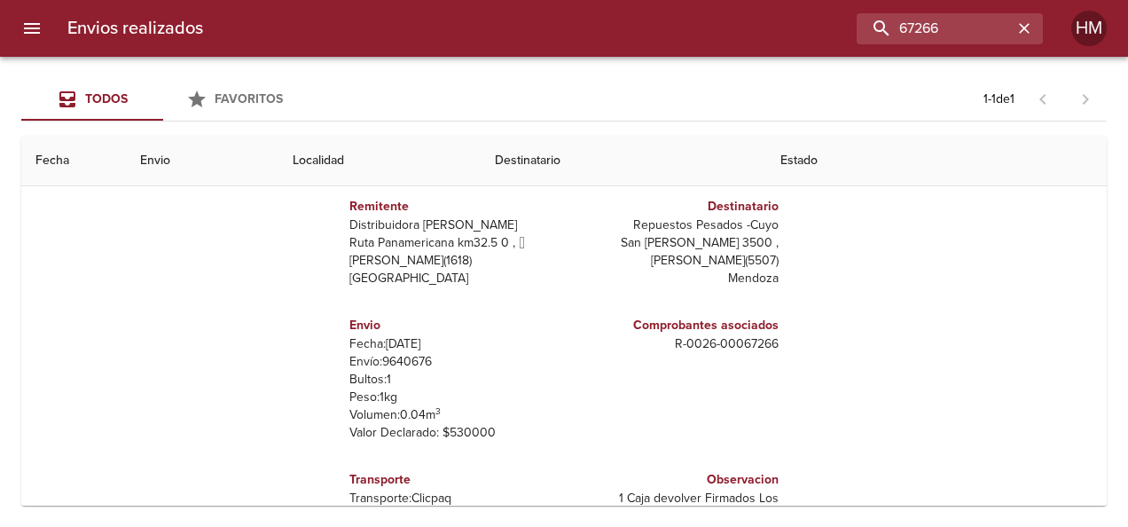
click at [412, 360] on p "Envío: 9640676" at bounding box center [454, 362] width 208 height 18
copy p "9640676"
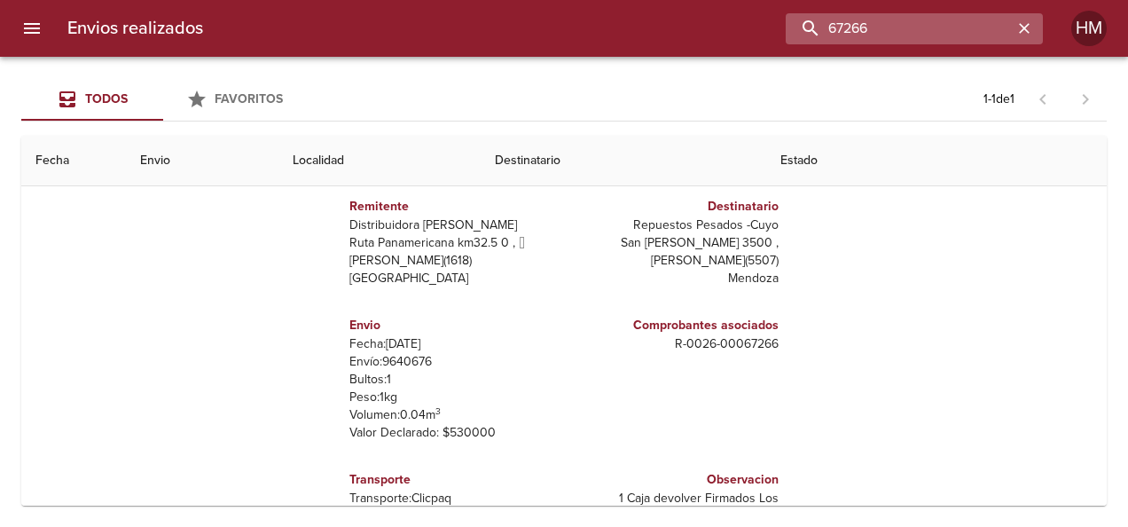
click at [974, 32] on input "67266" at bounding box center [899, 28] width 227 height 31
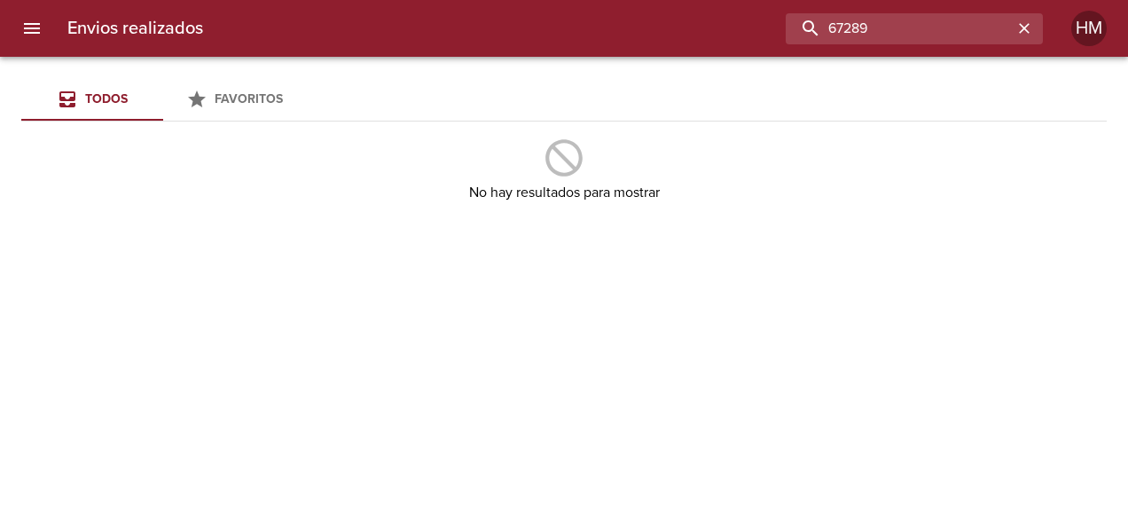
type input "67289"
